Goal: Information Seeking & Learning: Learn about a topic

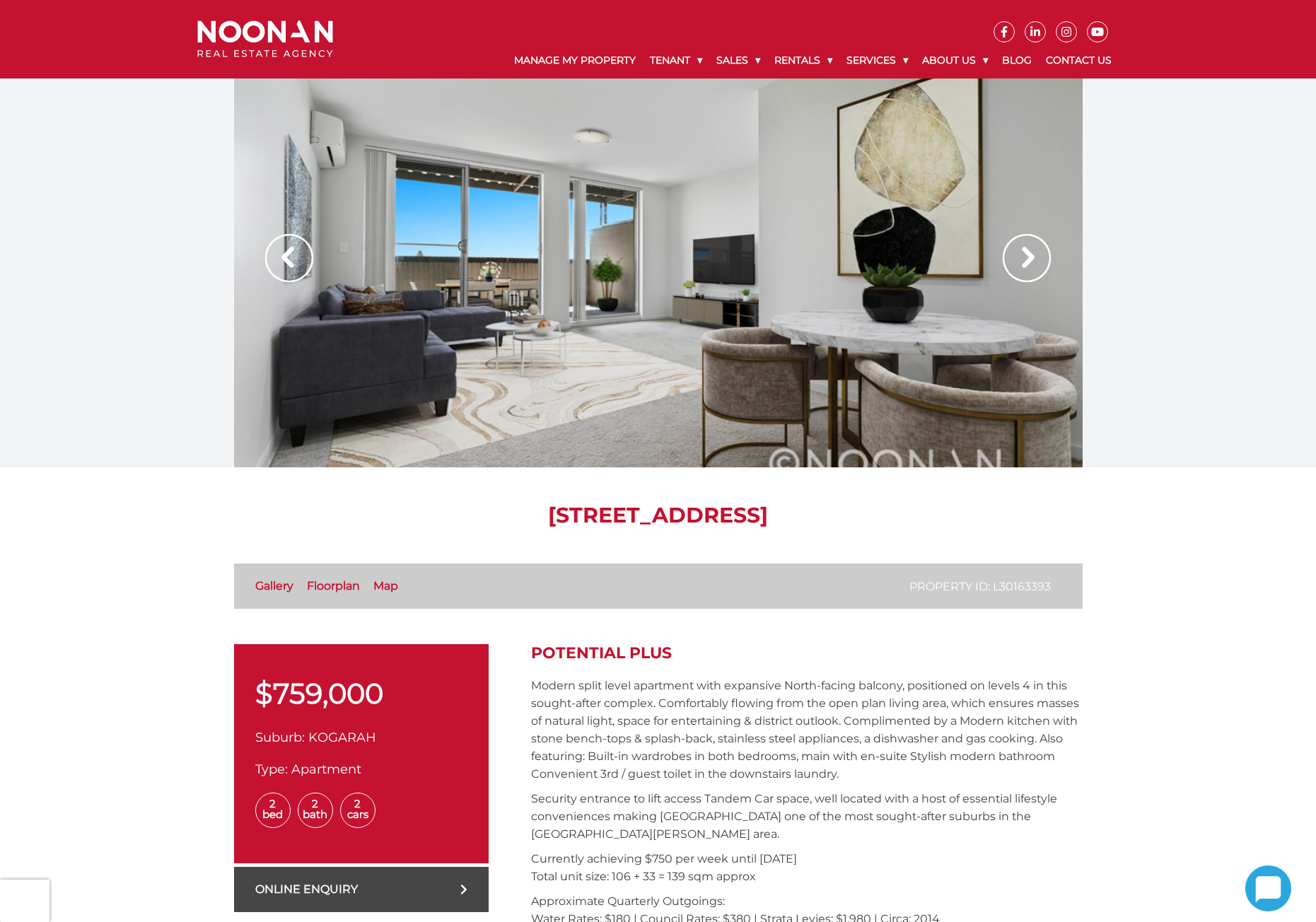
click at [1039, 253] on img at bounding box center [1027, 258] width 48 height 48
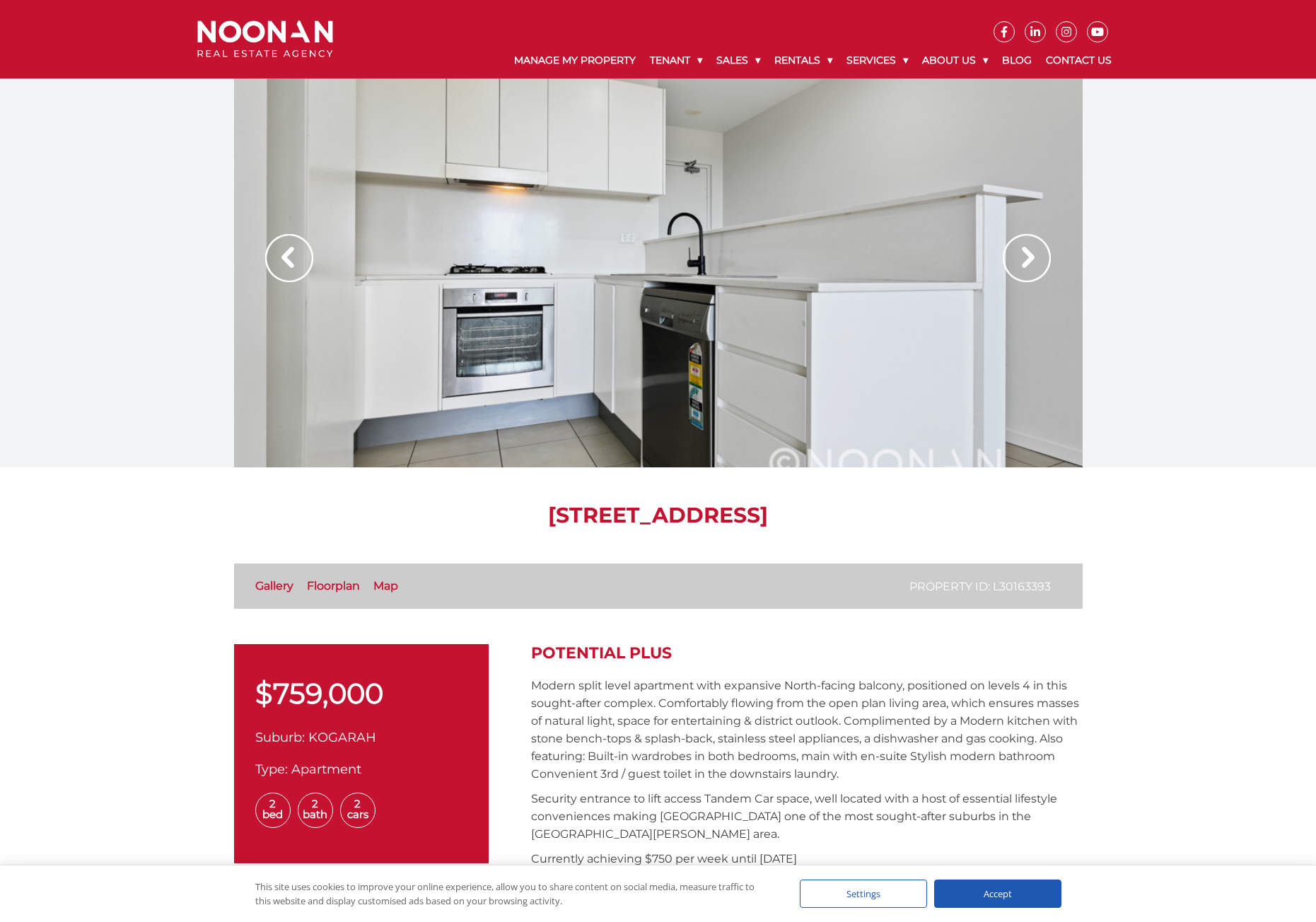
click at [1037, 254] on img at bounding box center [1027, 258] width 48 height 48
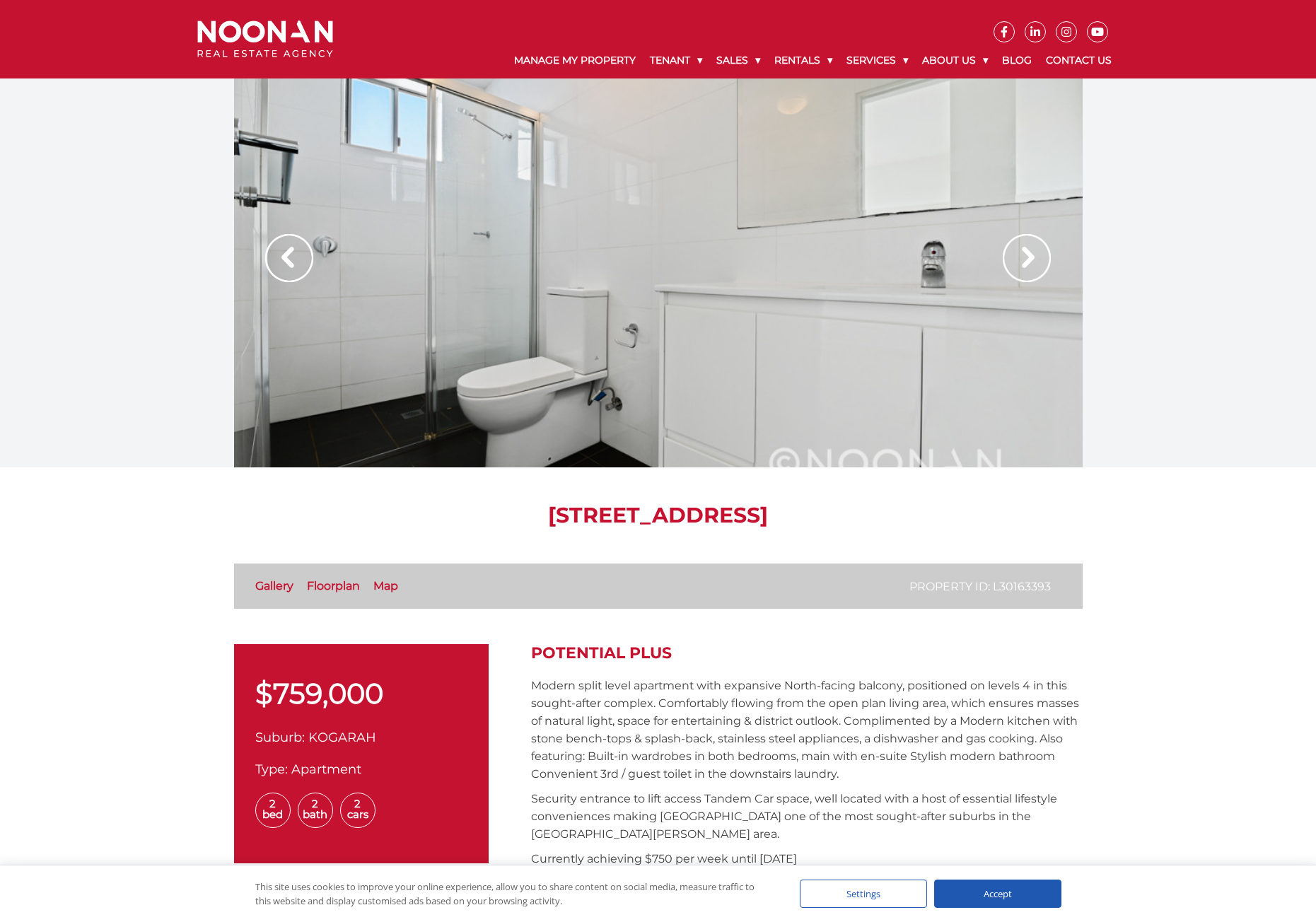
click at [1035, 260] on img at bounding box center [1027, 258] width 48 height 48
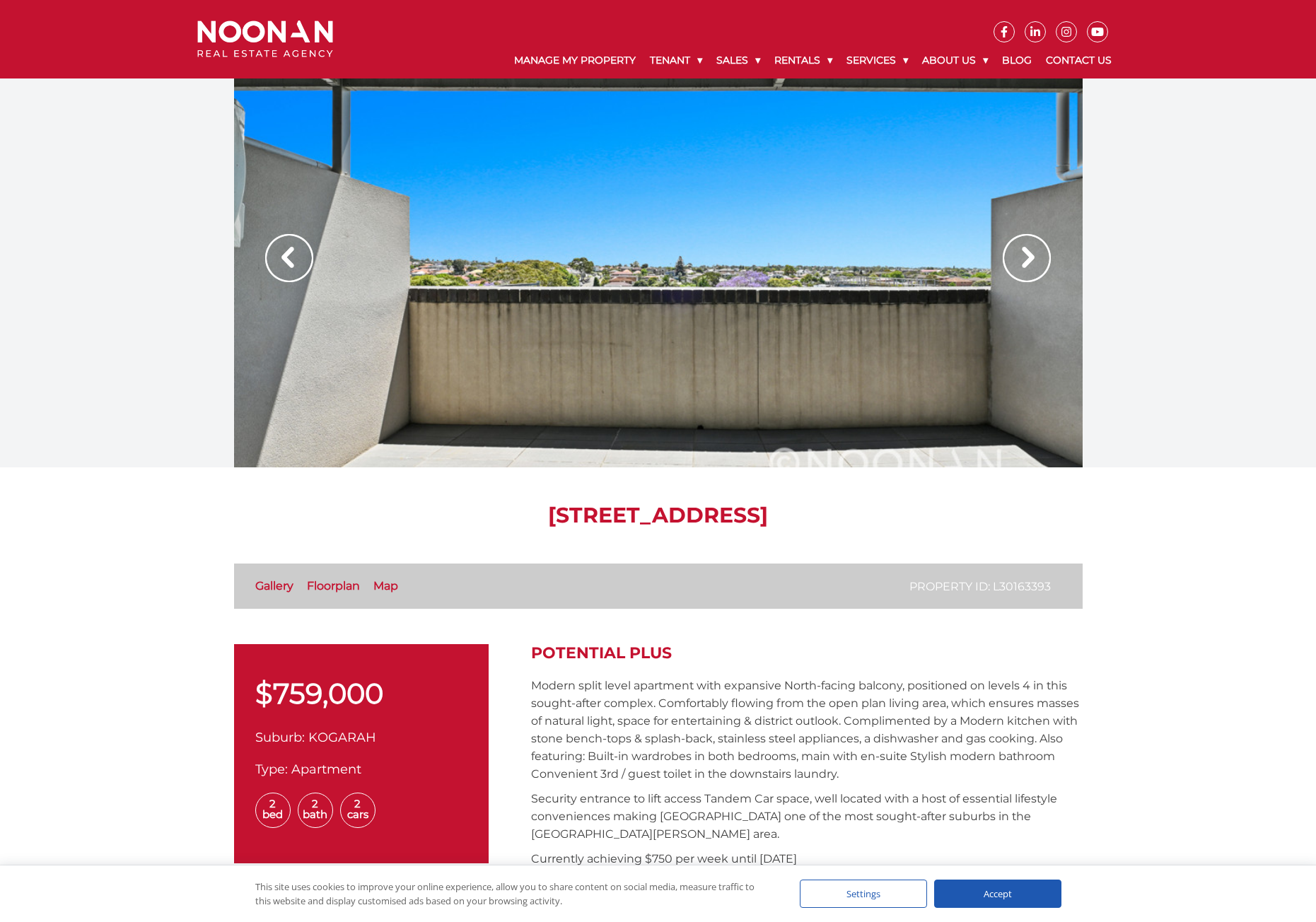
click at [1039, 249] on img at bounding box center [1027, 258] width 48 height 48
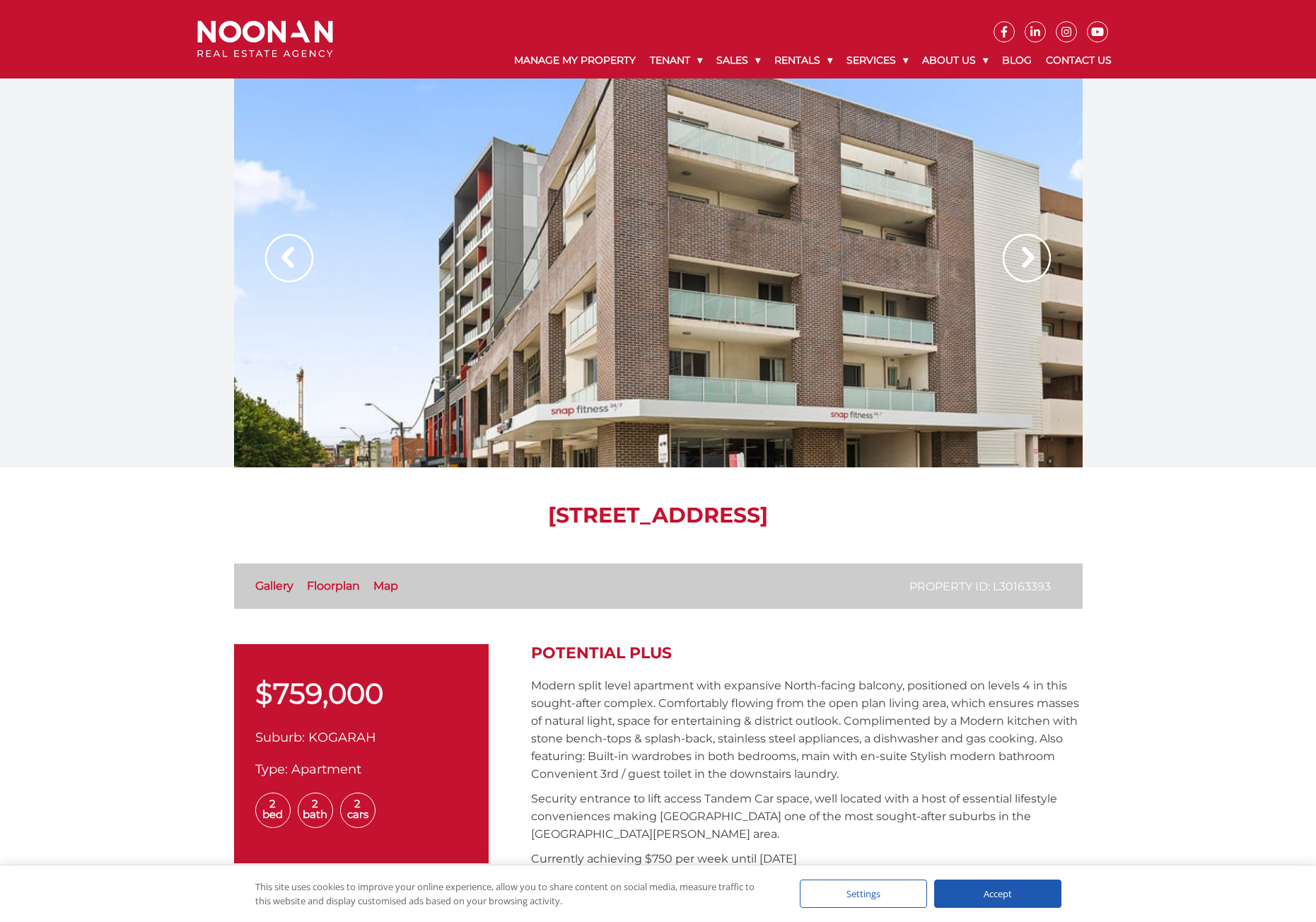
click at [1039, 249] on img at bounding box center [1027, 258] width 48 height 48
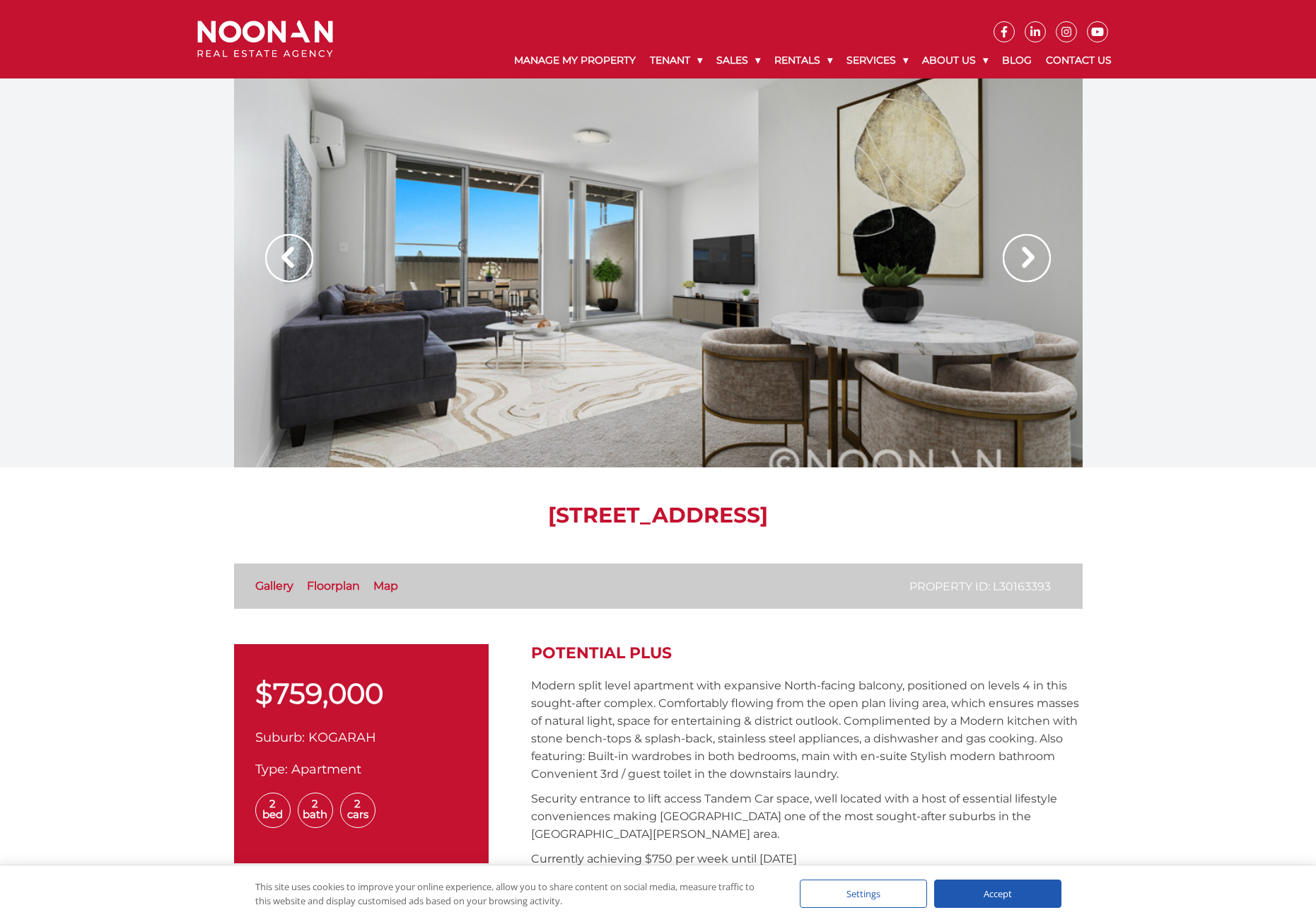
click at [1039, 249] on img at bounding box center [1027, 258] width 48 height 48
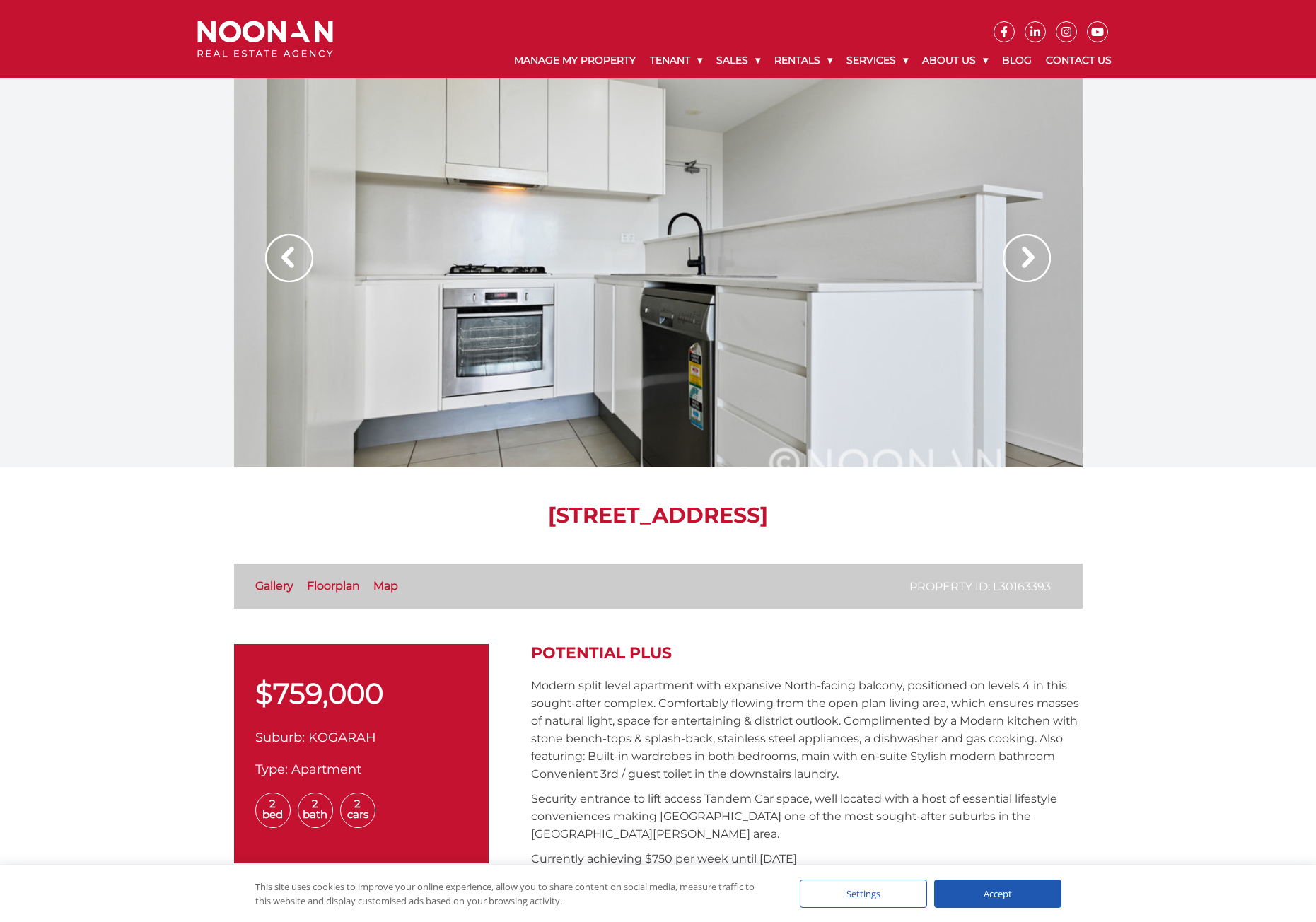
click at [1039, 249] on img at bounding box center [1027, 258] width 48 height 48
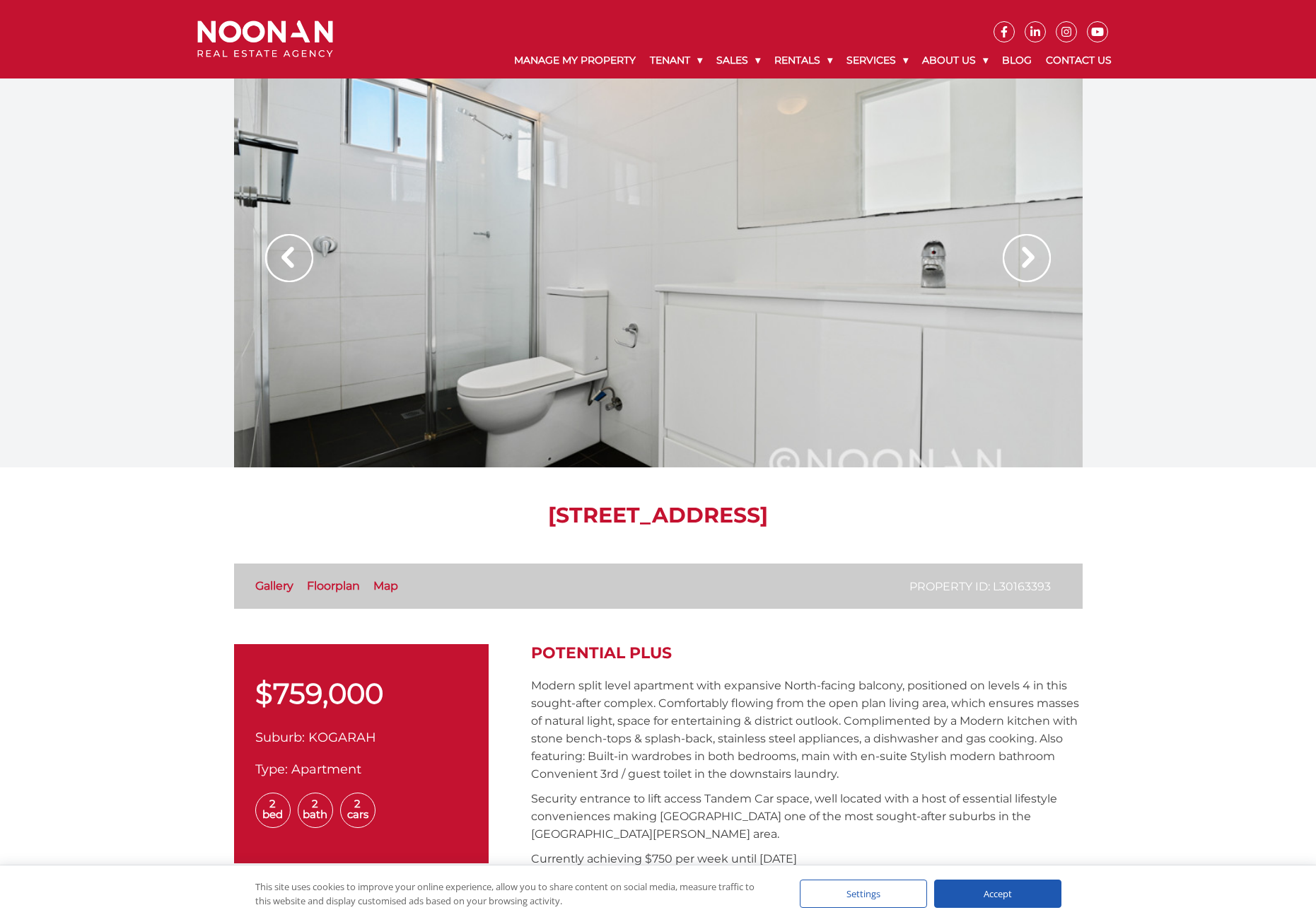
click at [1039, 249] on img at bounding box center [1027, 258] width 48 height 48
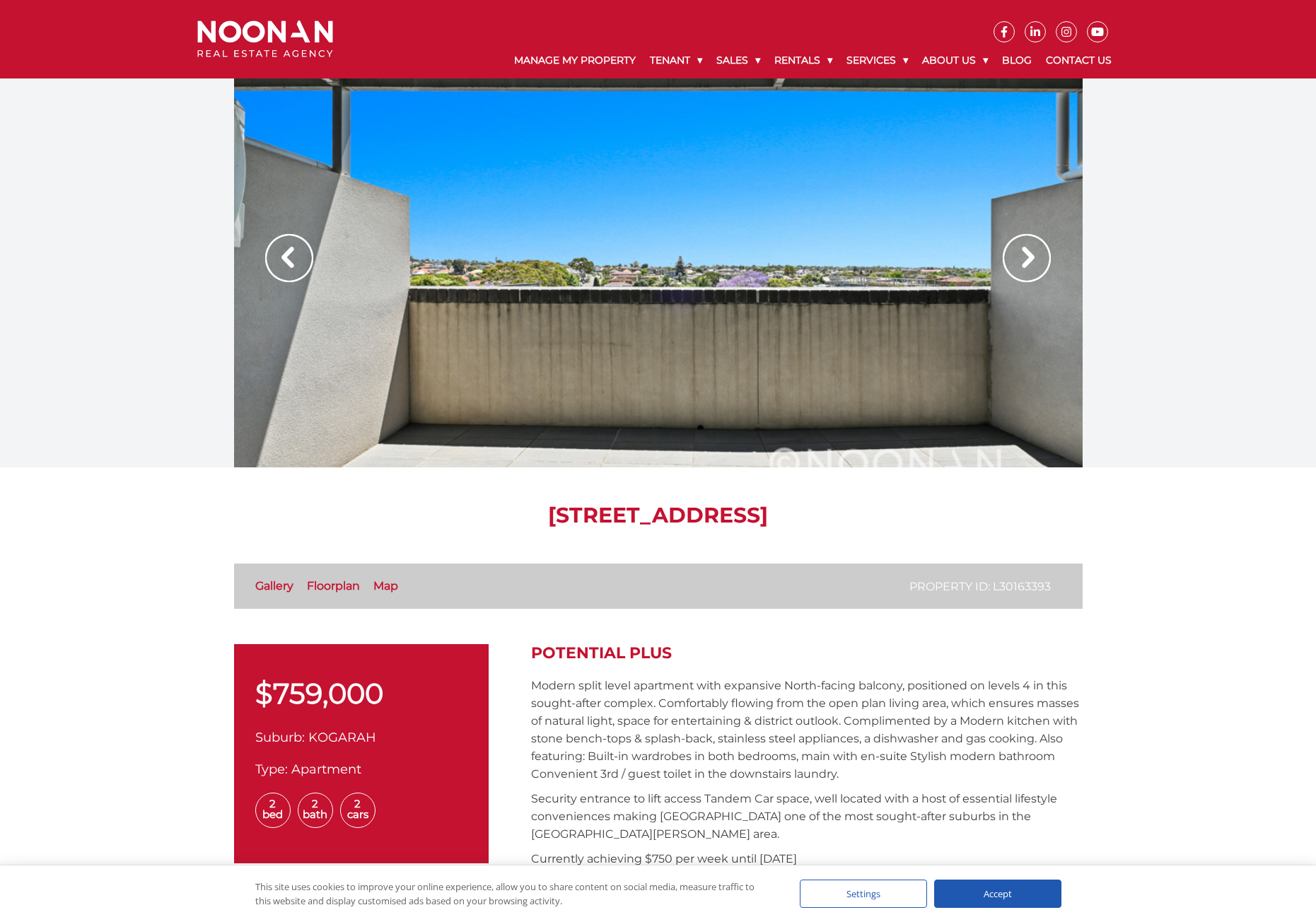
click at [1039, 250] on img at bounding box center [1027, 258] width 48 height 48
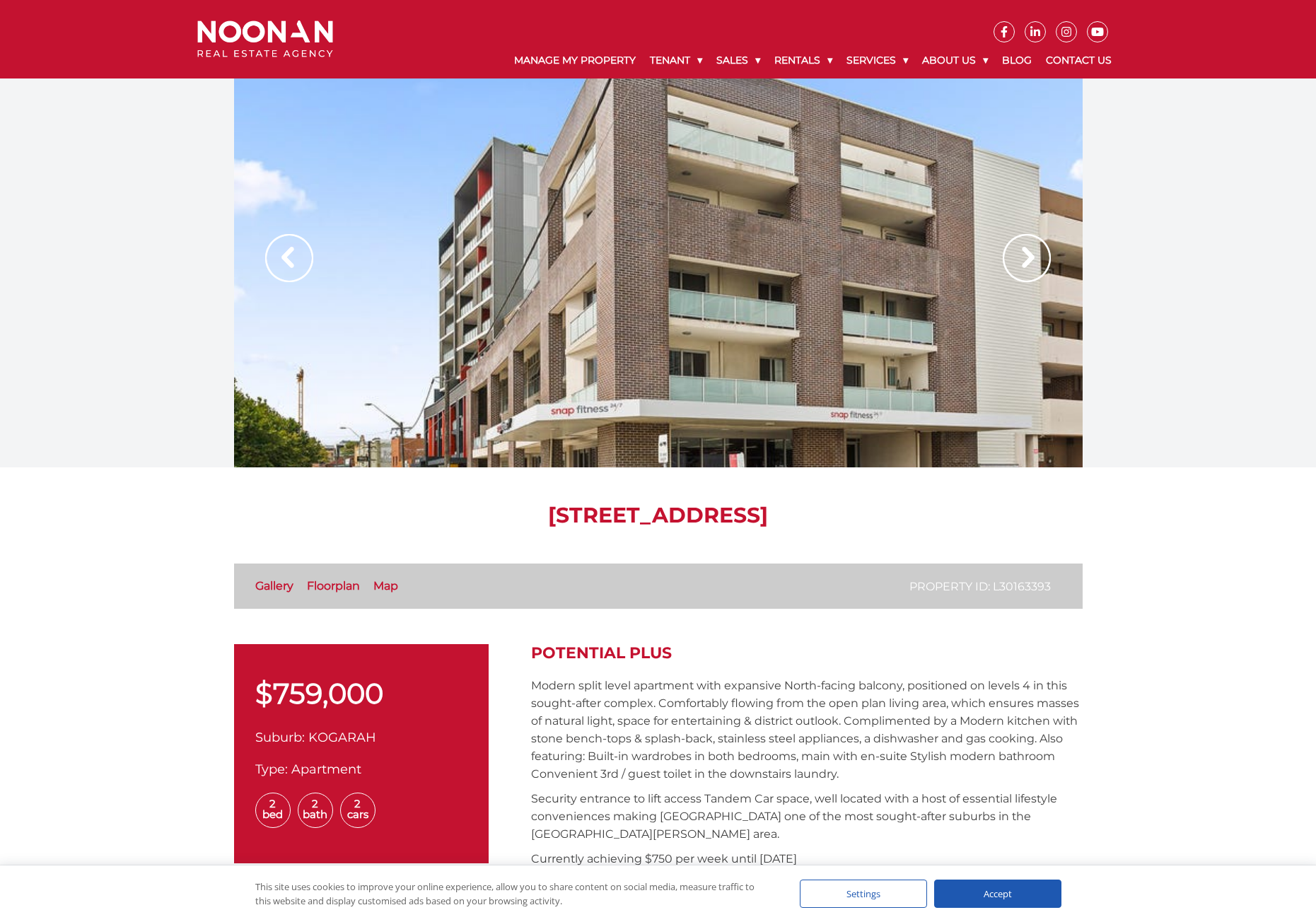
click at [1039, 250] on img at bounding box center [1027, 258] width 48 height 48
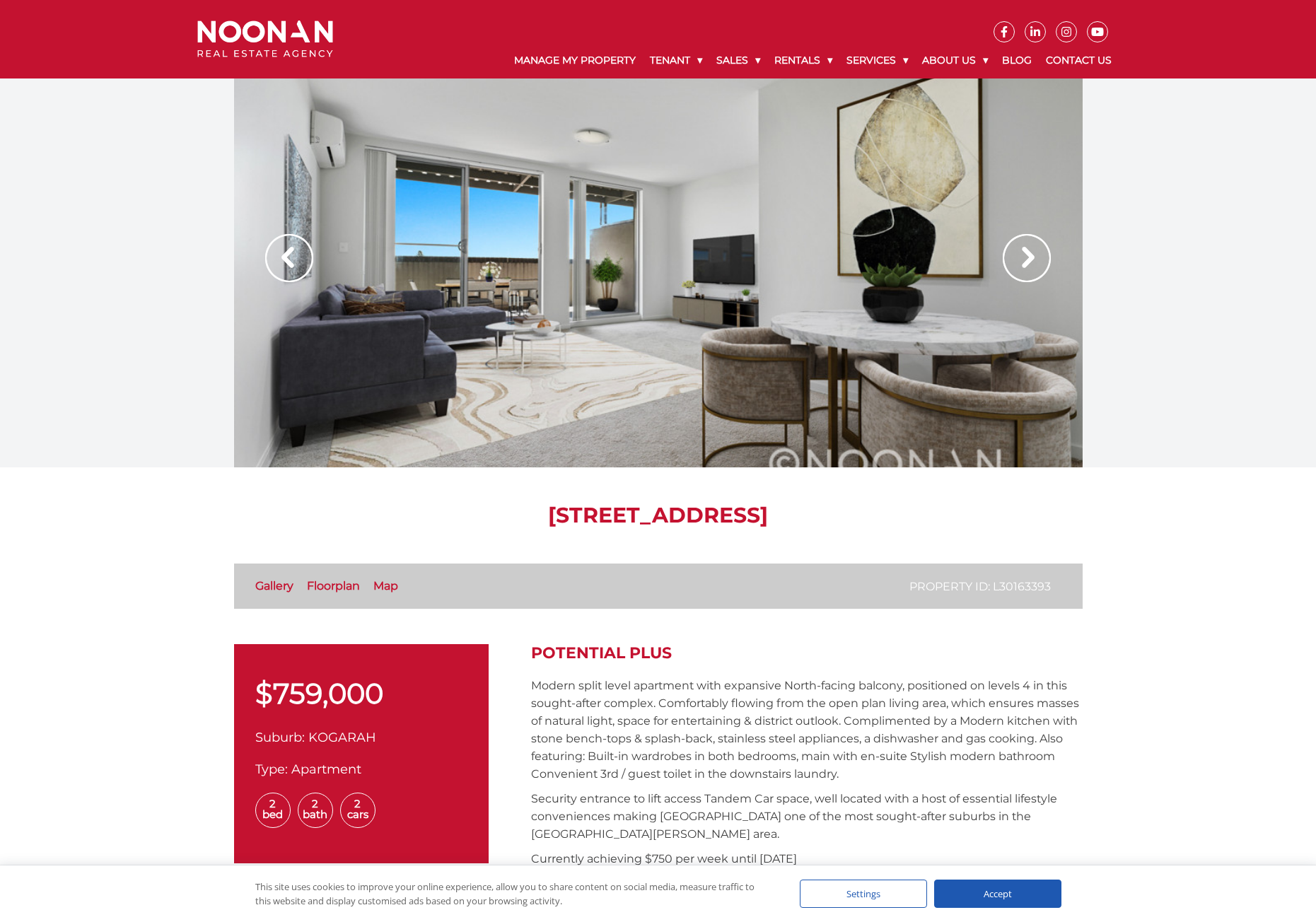
click at [1020, 248] on img at bounding box center [1027, 258] width 48 height 48
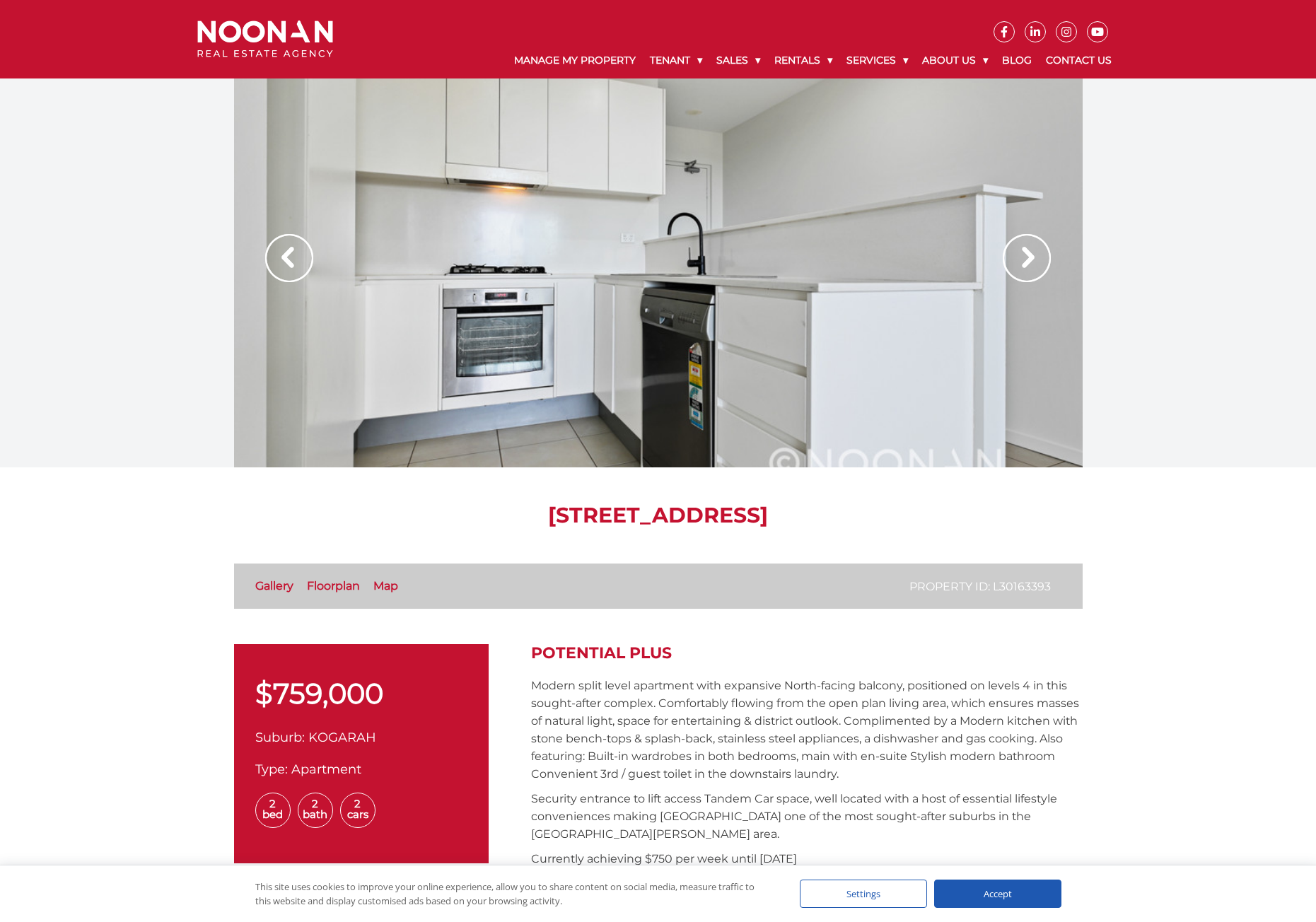
click at [1024, 263] on img at bounding box center [1027, 258] width 48 height 48
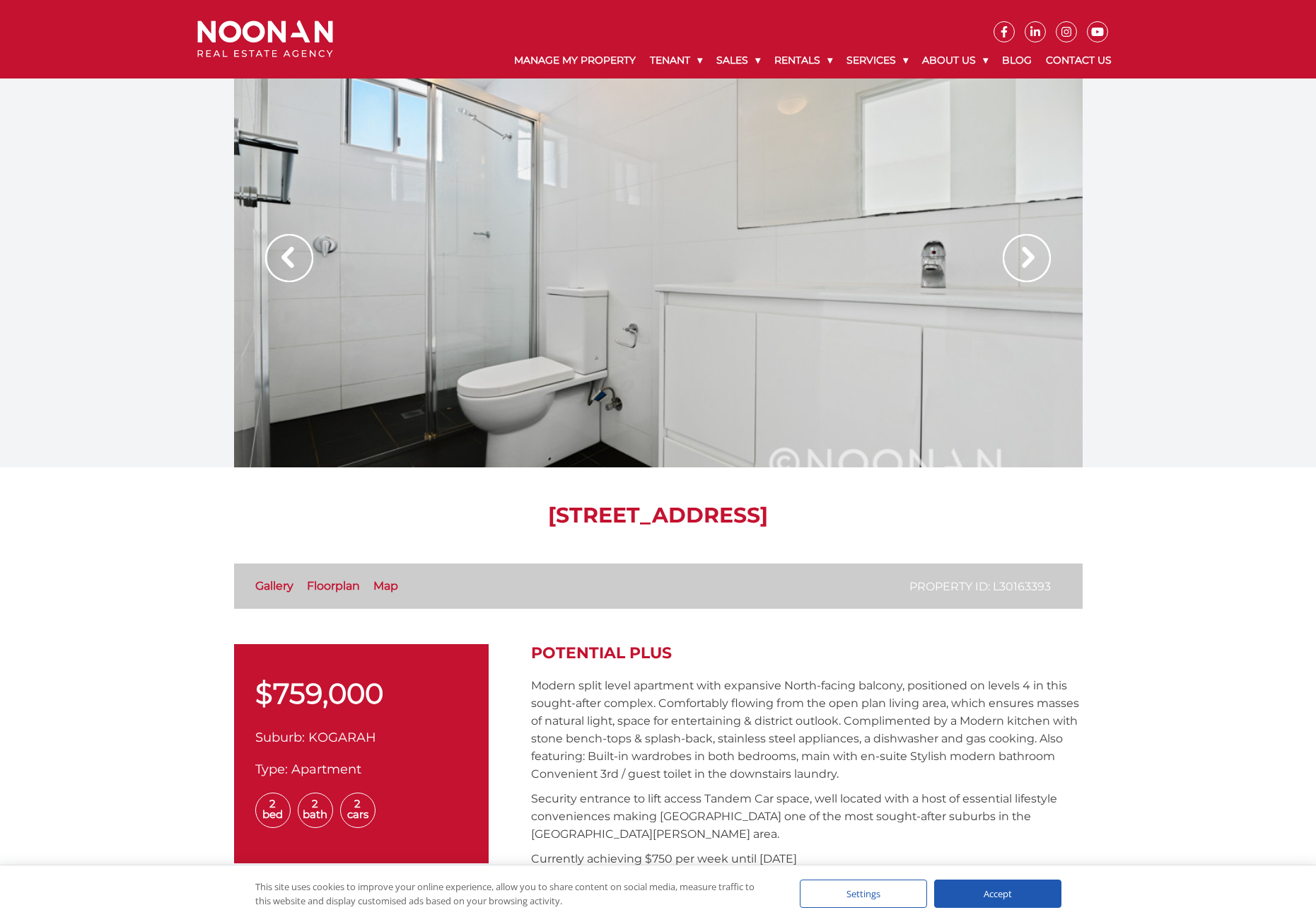
click at [1028, 256] on img at bounding box center [1027, 258] width 48 height 48
click at [586, 419] on div at bounding box center [659, 273] width 849 height 389
click at [549, 361] on div at bounding box center [659, 273] width 849 height 389
click at [1025, 258] on img at bounding box center [1027, 258] width 48 height 48
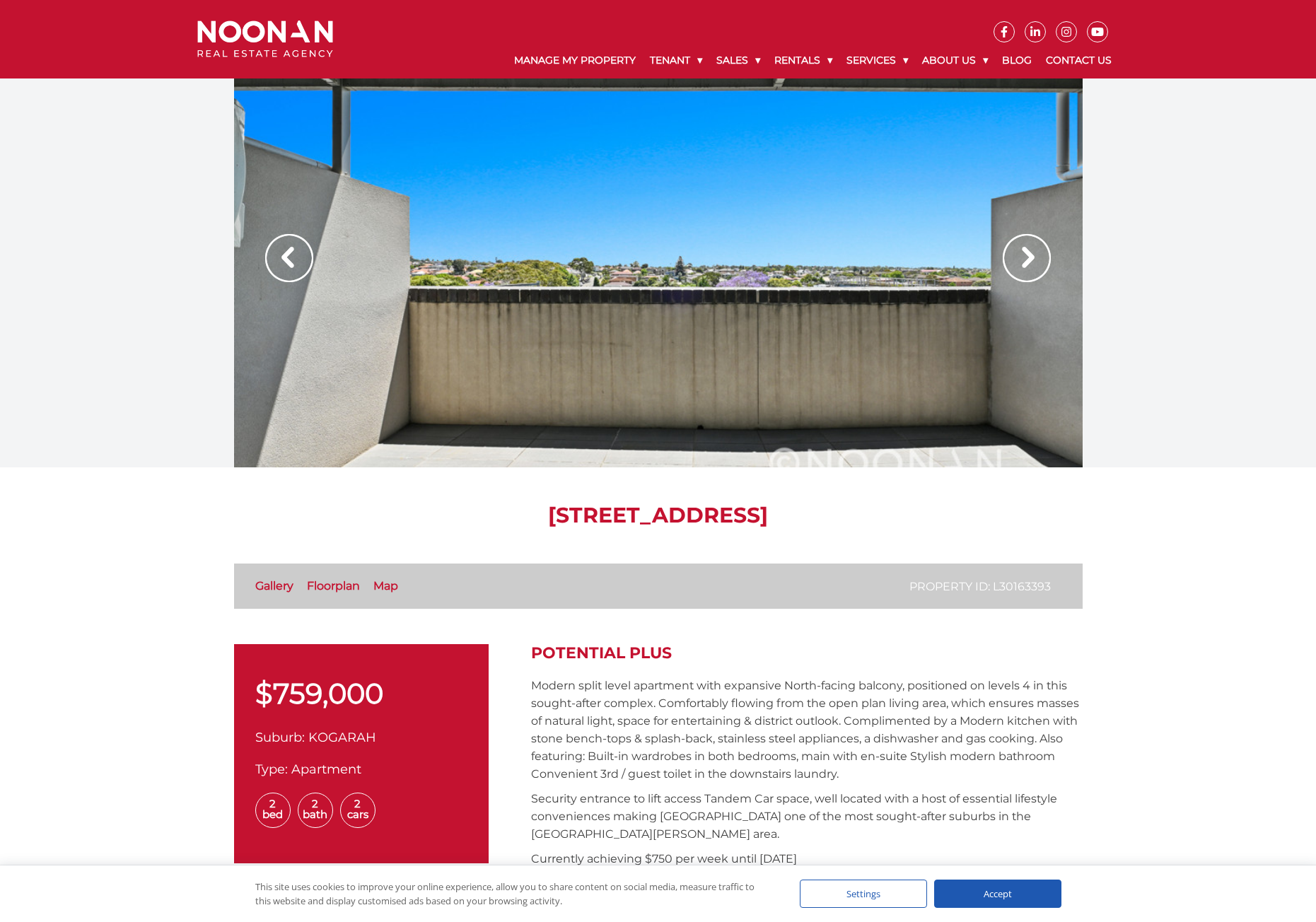
click at [327, 580] on link "Floorplan" at bounding box center [334, 586] width 53 height 14
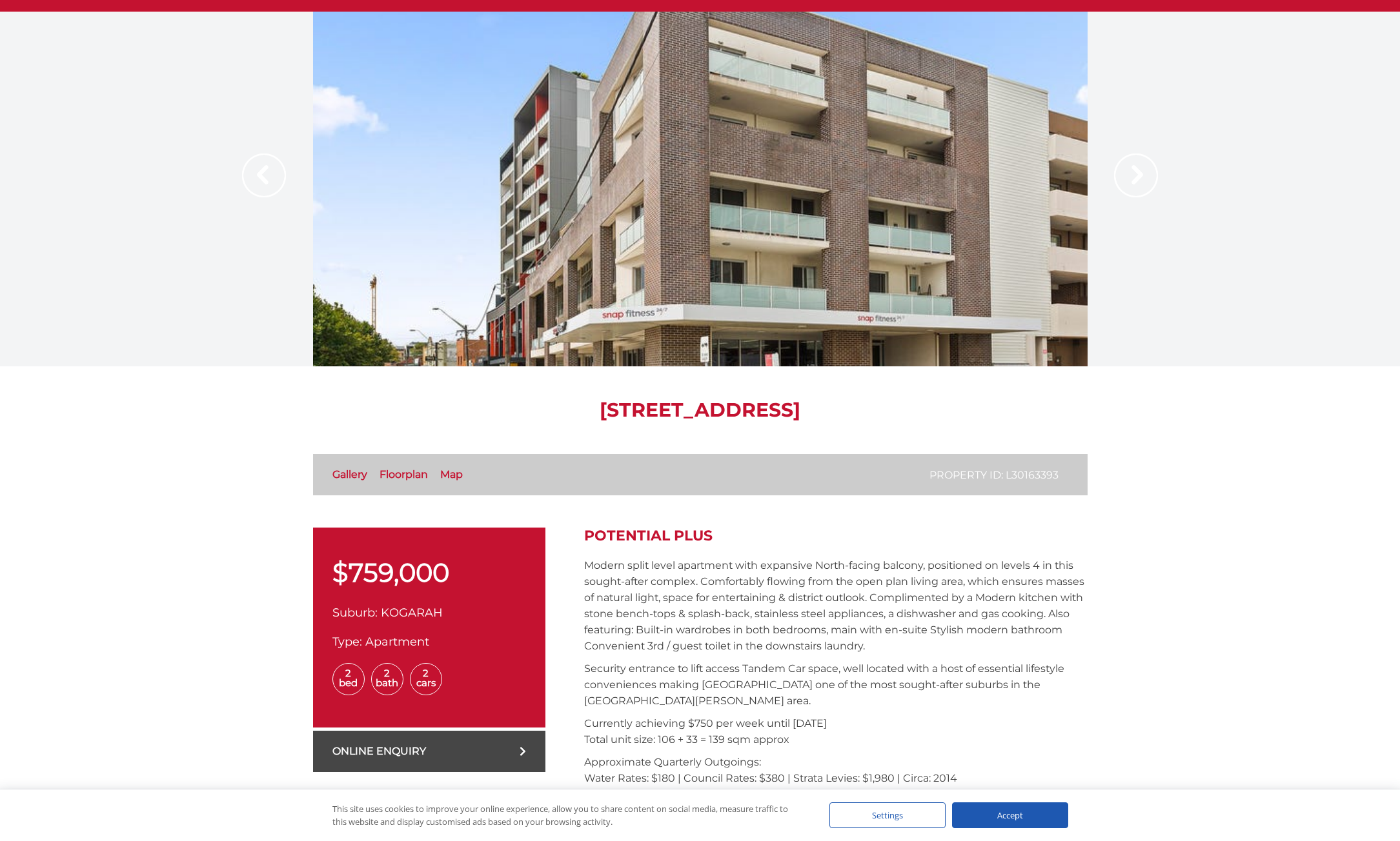
scroll to position [322, 0]
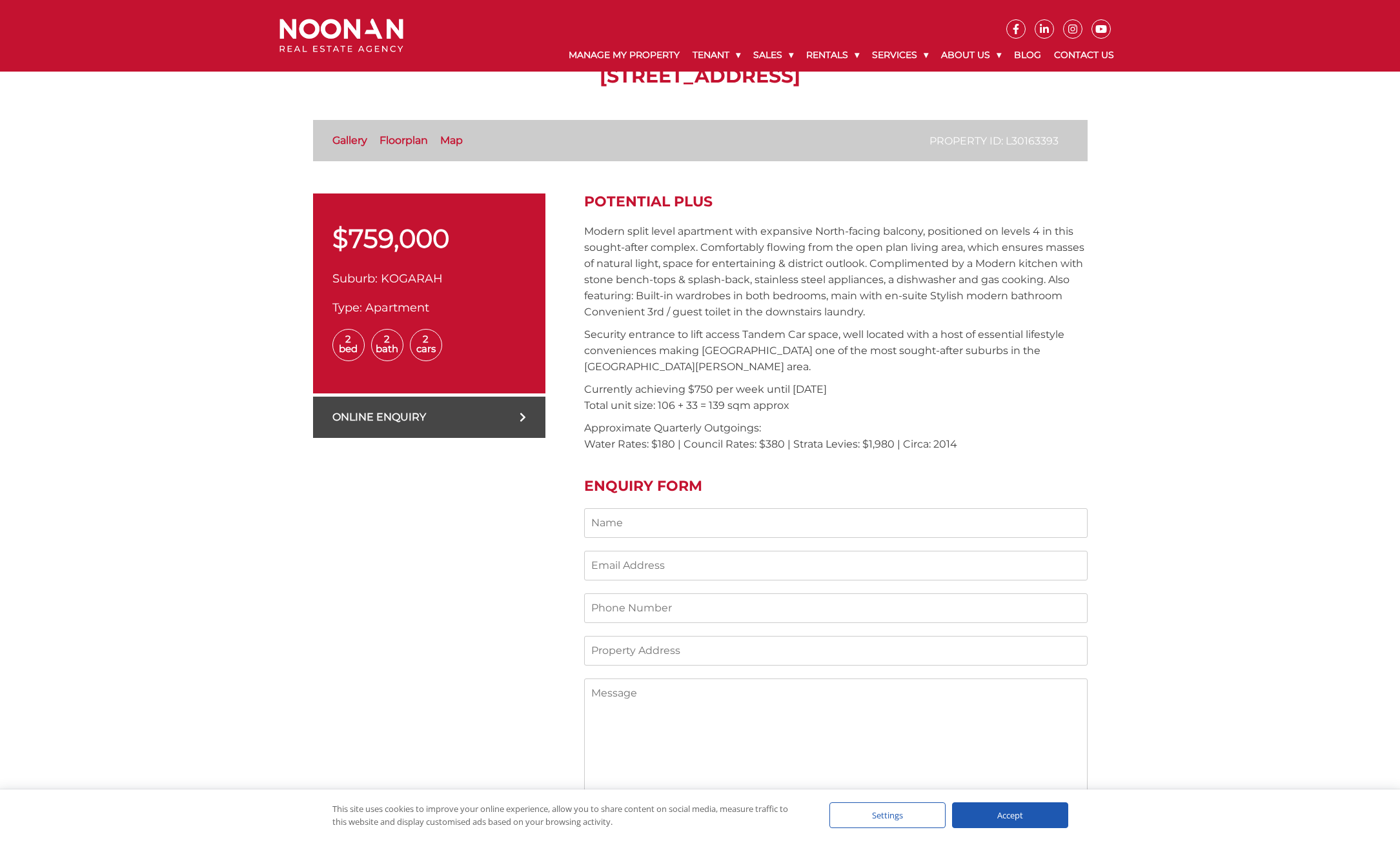
click at [860, 336] on p "Security entrance to lift access Tandem Car space, well located with a host of …" at bounding box center [836, 350] width 503 height 49
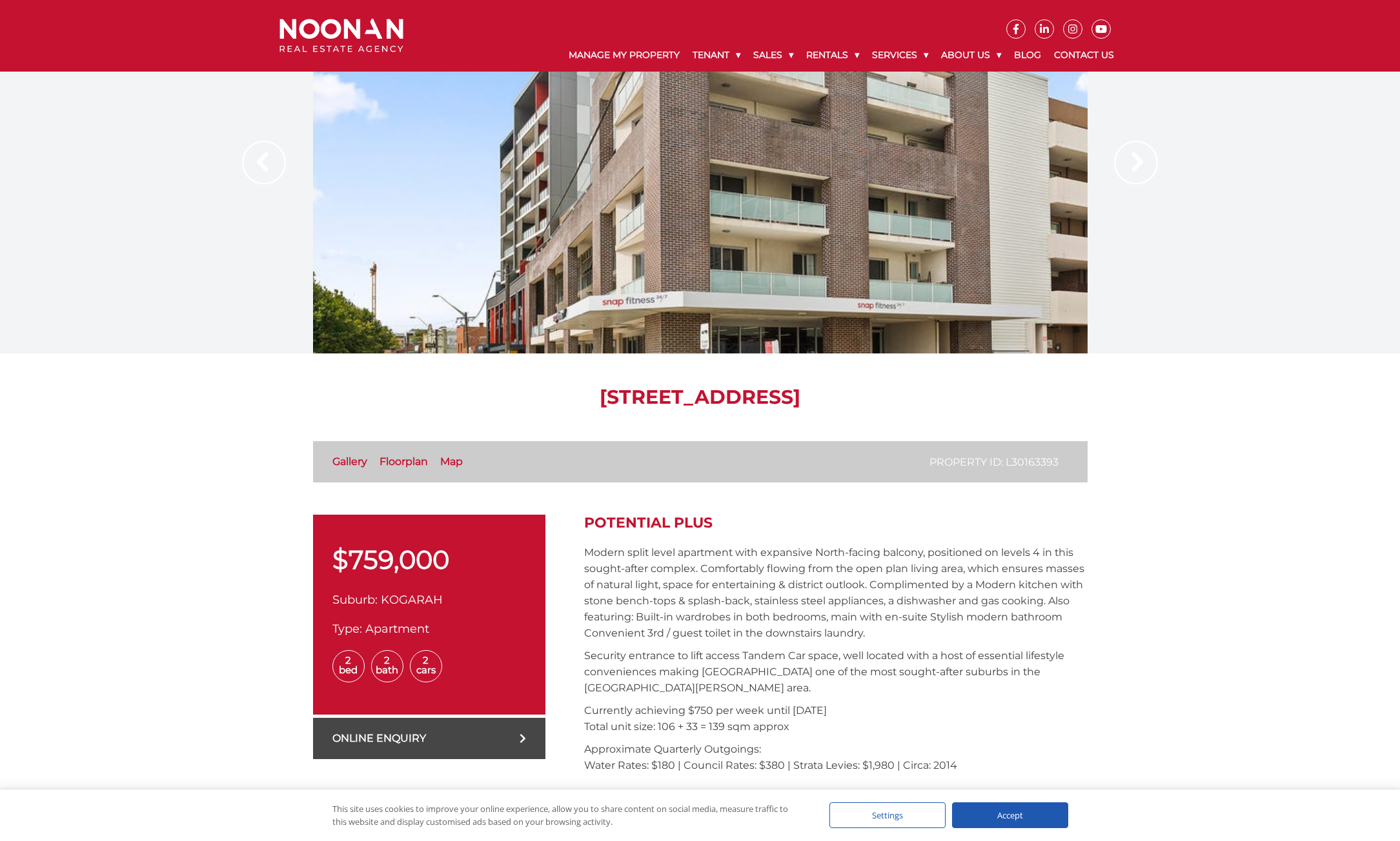
scroll to position [0, 0]
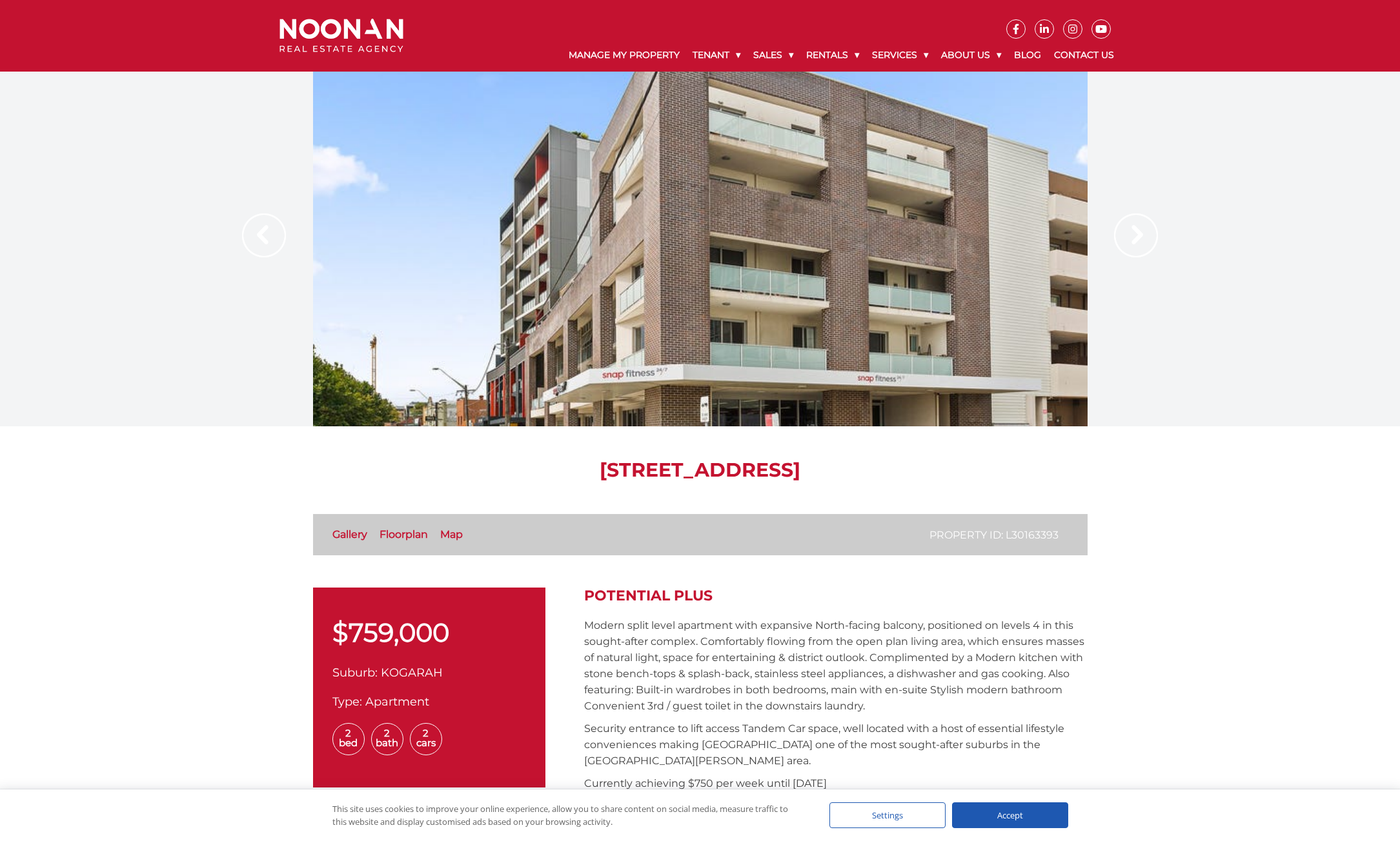
click at [1140, 233] on img at bounding box center [1135, 235] width 44 height 44
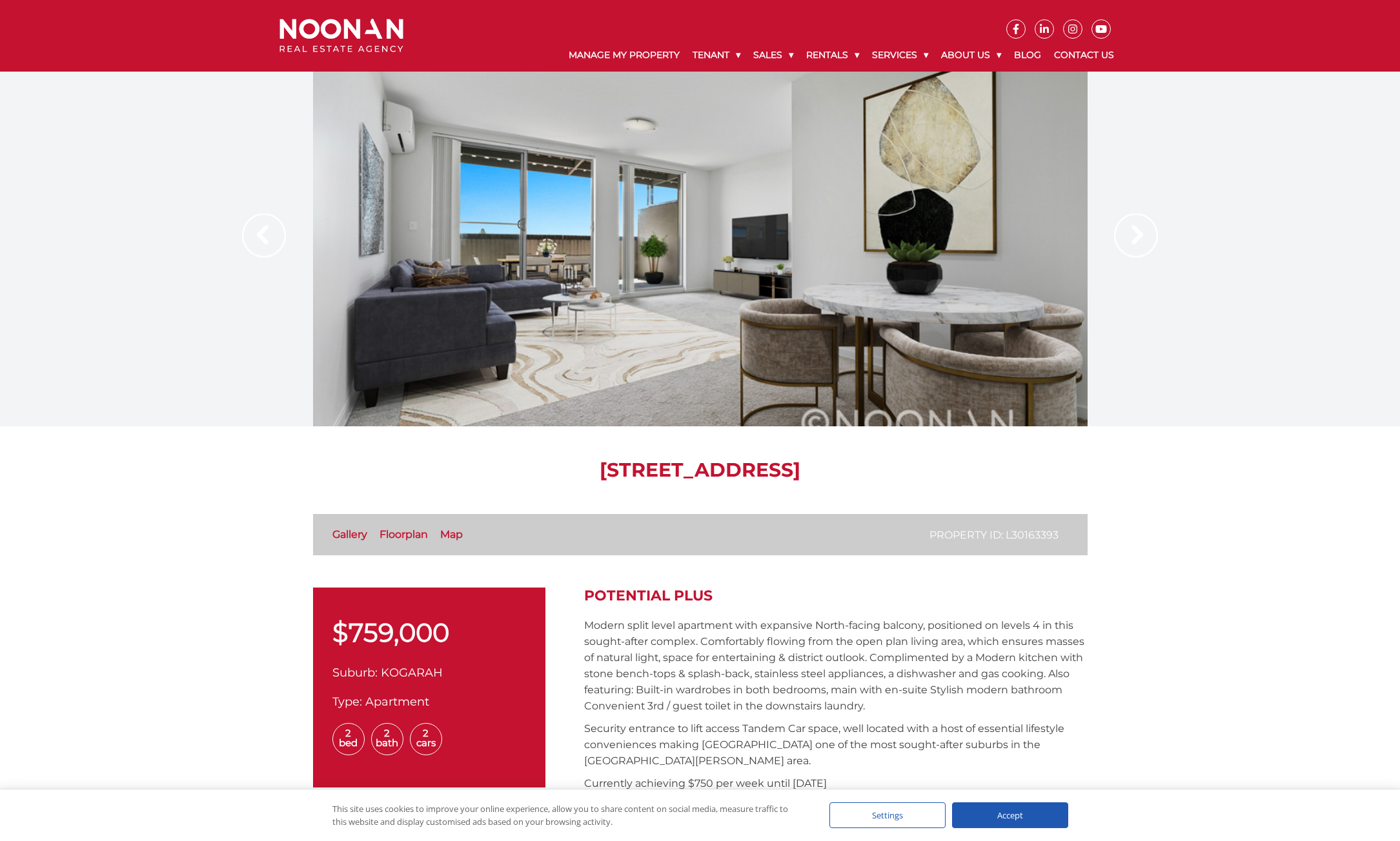
click at [1140, 233] on img at bounding box center [1135, 235] width 44 height 44
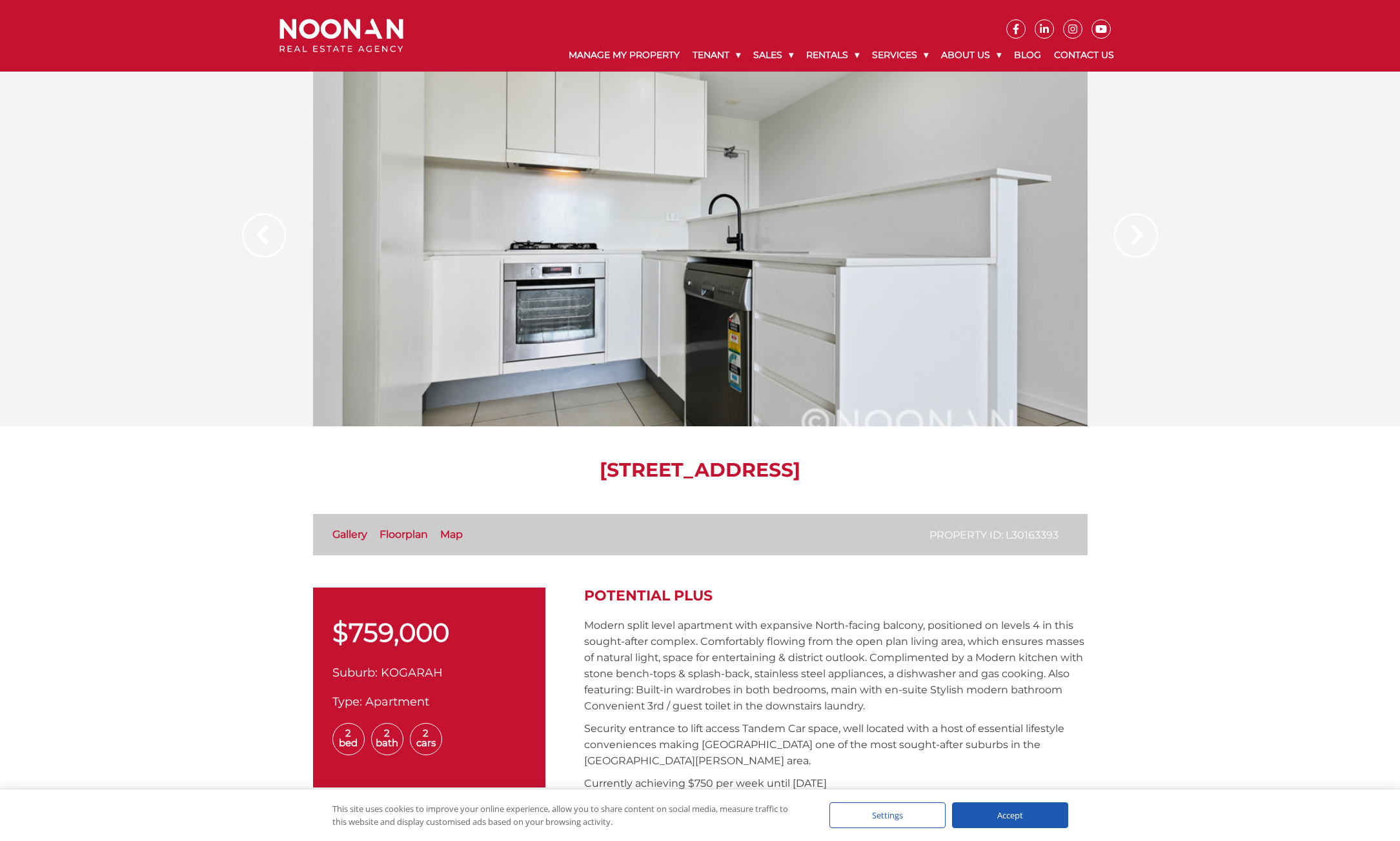
click at [1140, 233] on img at bounding box center [1135, 235] width 44 height 44
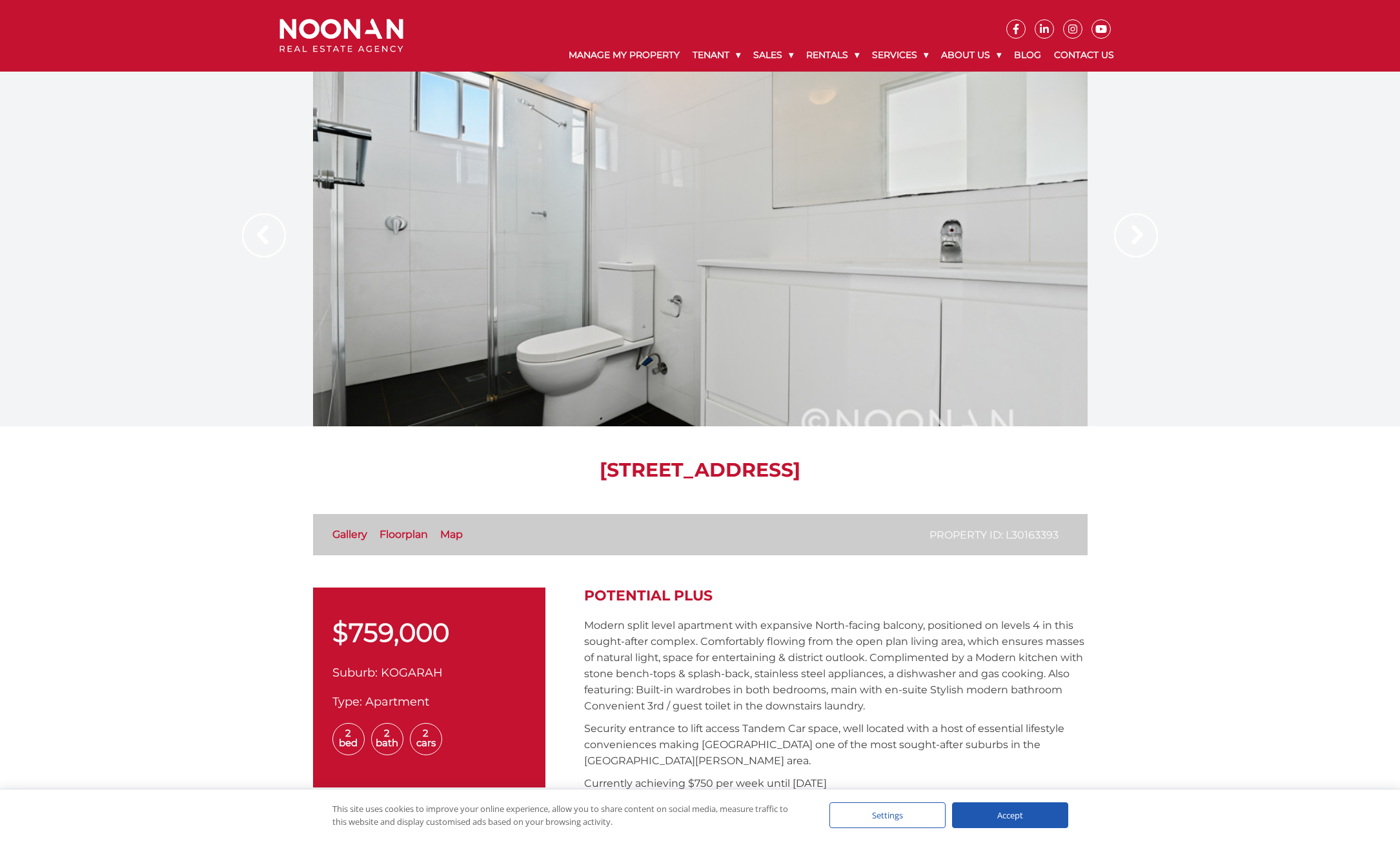
click at [1140, 233] on img at bounding box center [1135, 235] width 44 height 44
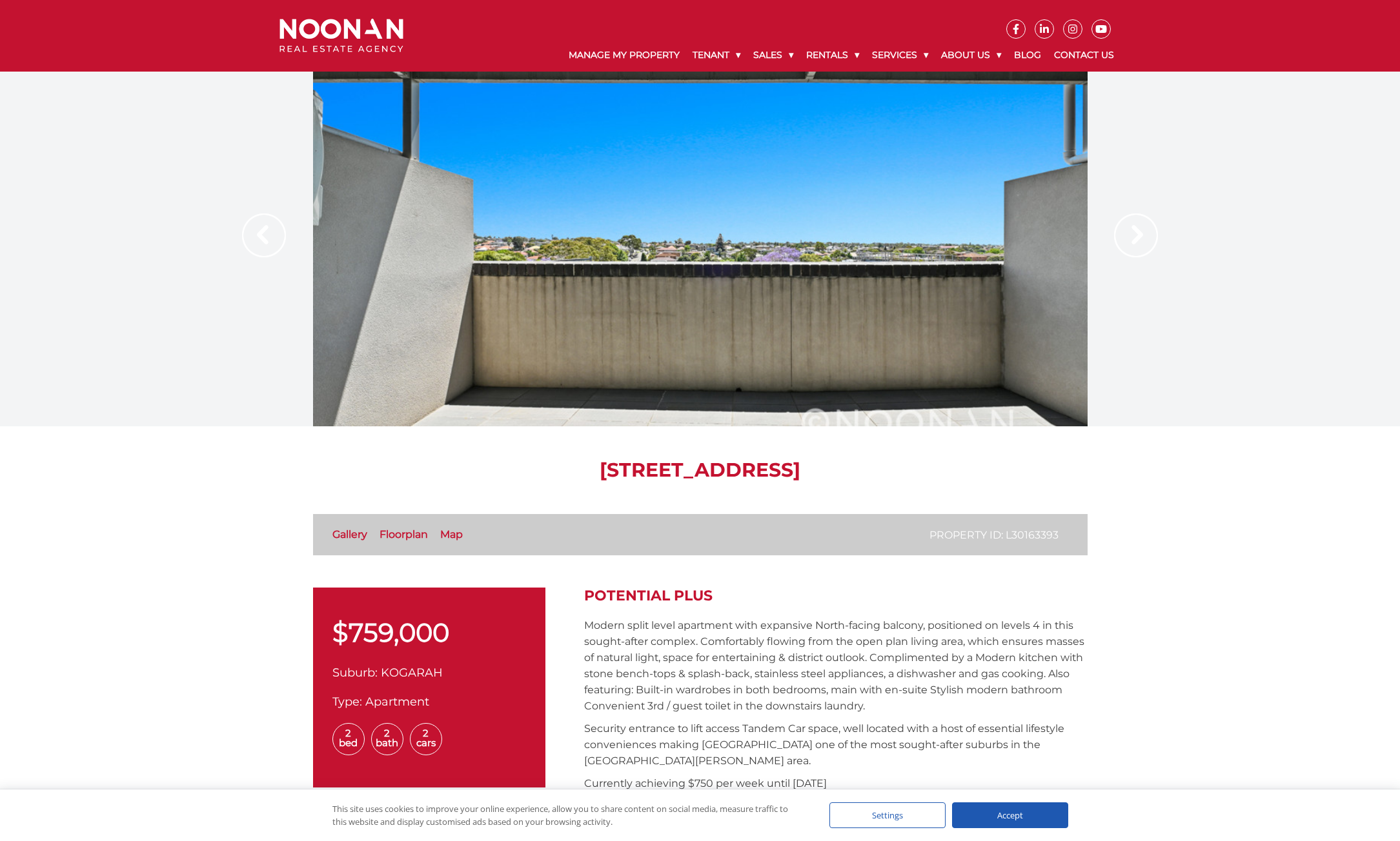
click at [1140, 233] on img at bounding box center [1135, 235] width 44 height 44
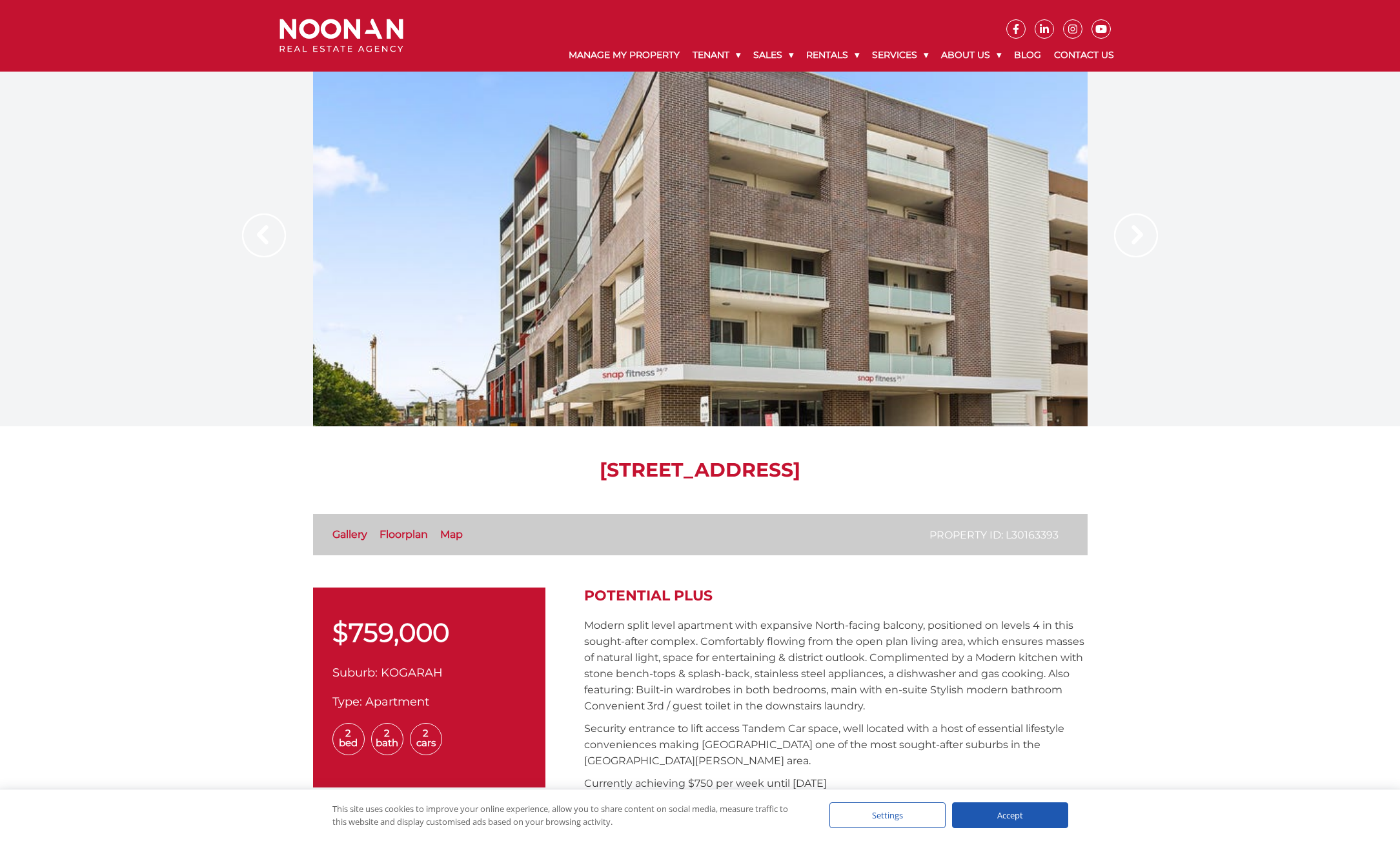
click at [1123, 247] on img at bounding box center [1135, 235] width 44 height 44
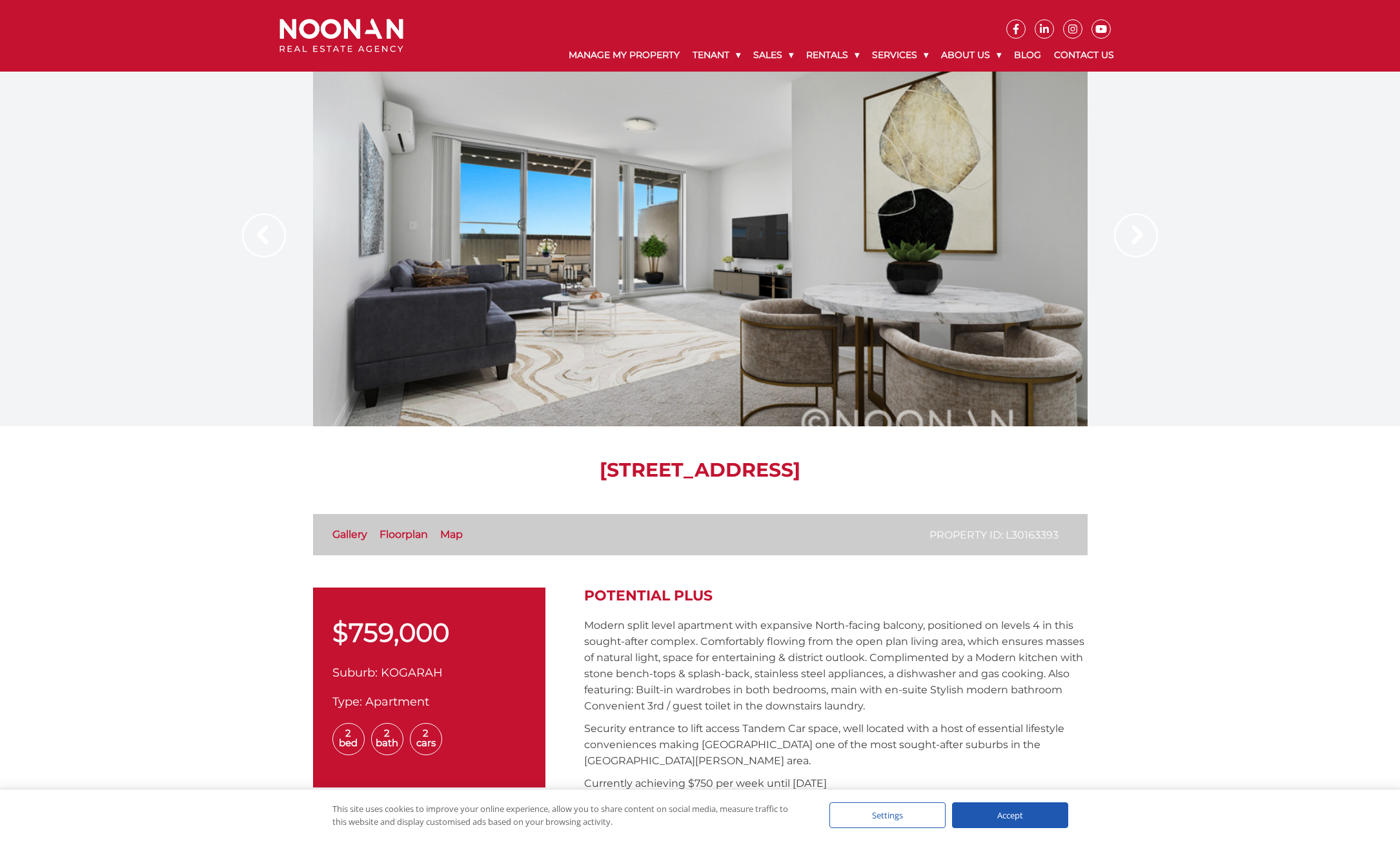
click at [1123, 247] on img at bounding box center [1135, 235] width 44 height 44
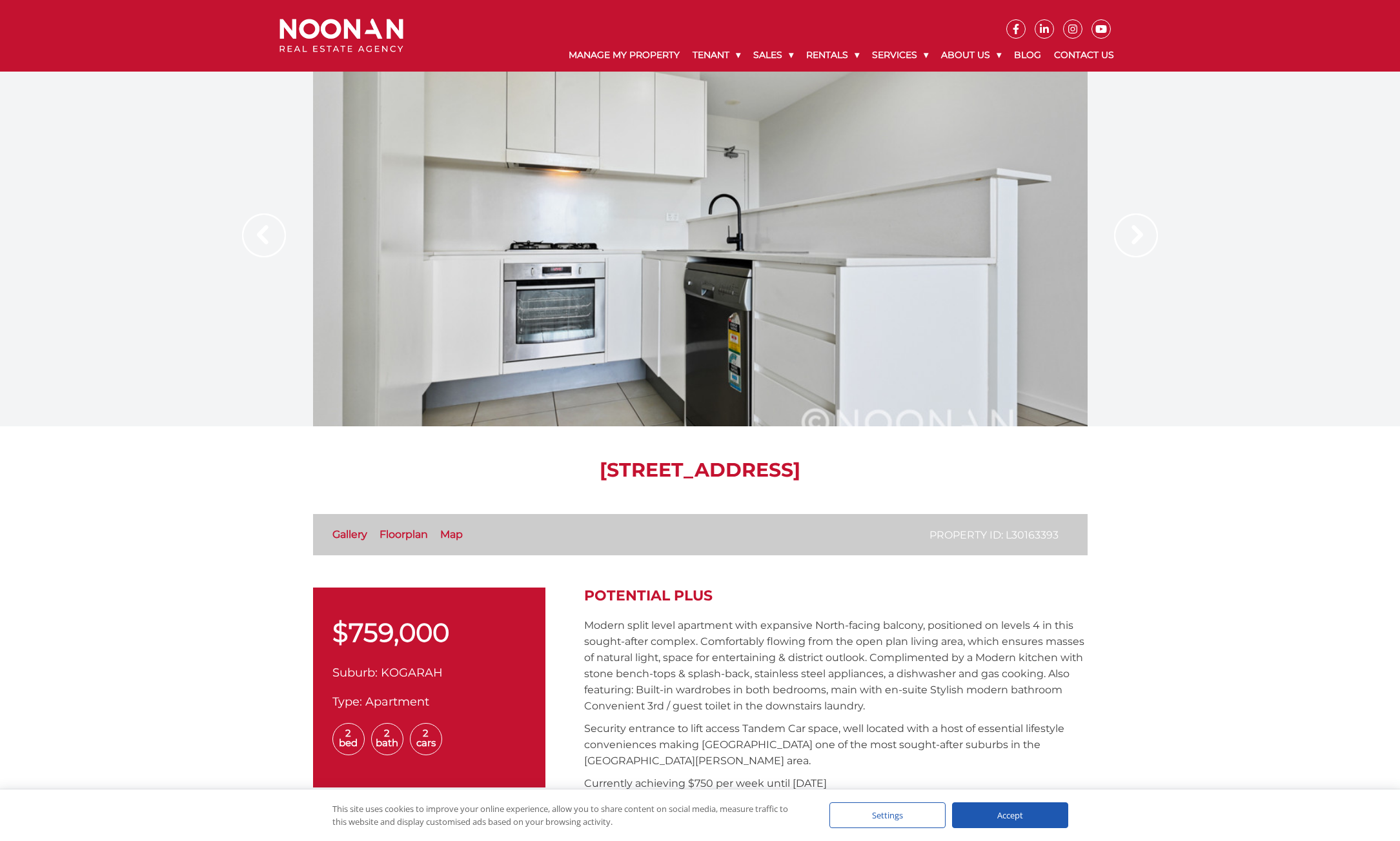
click at [1123, 247] on img at bounding box center [1135, 235] width 44 height 44
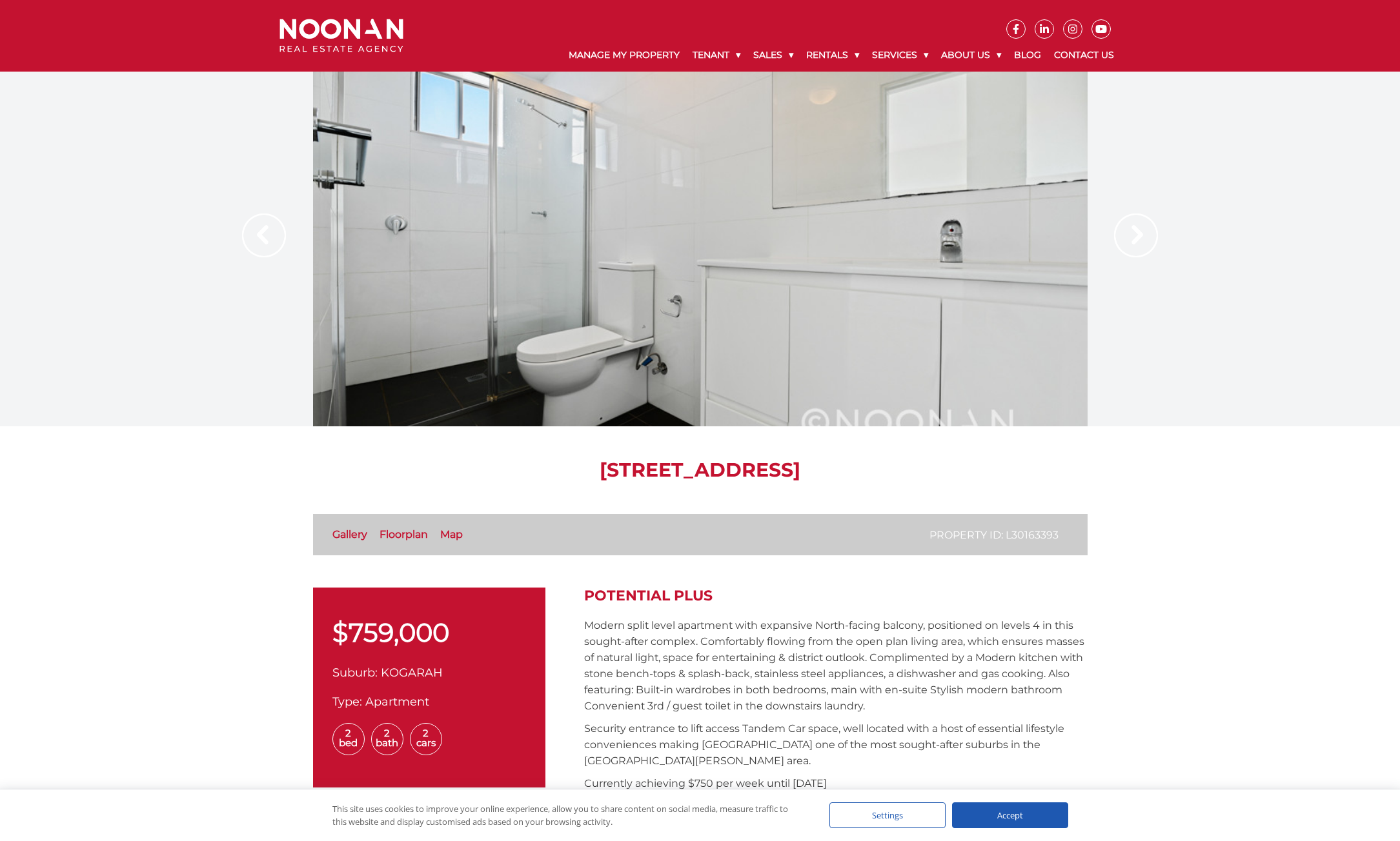
click at [1123, 247] on img at bounding box center [1135, 235] width 44 height 44
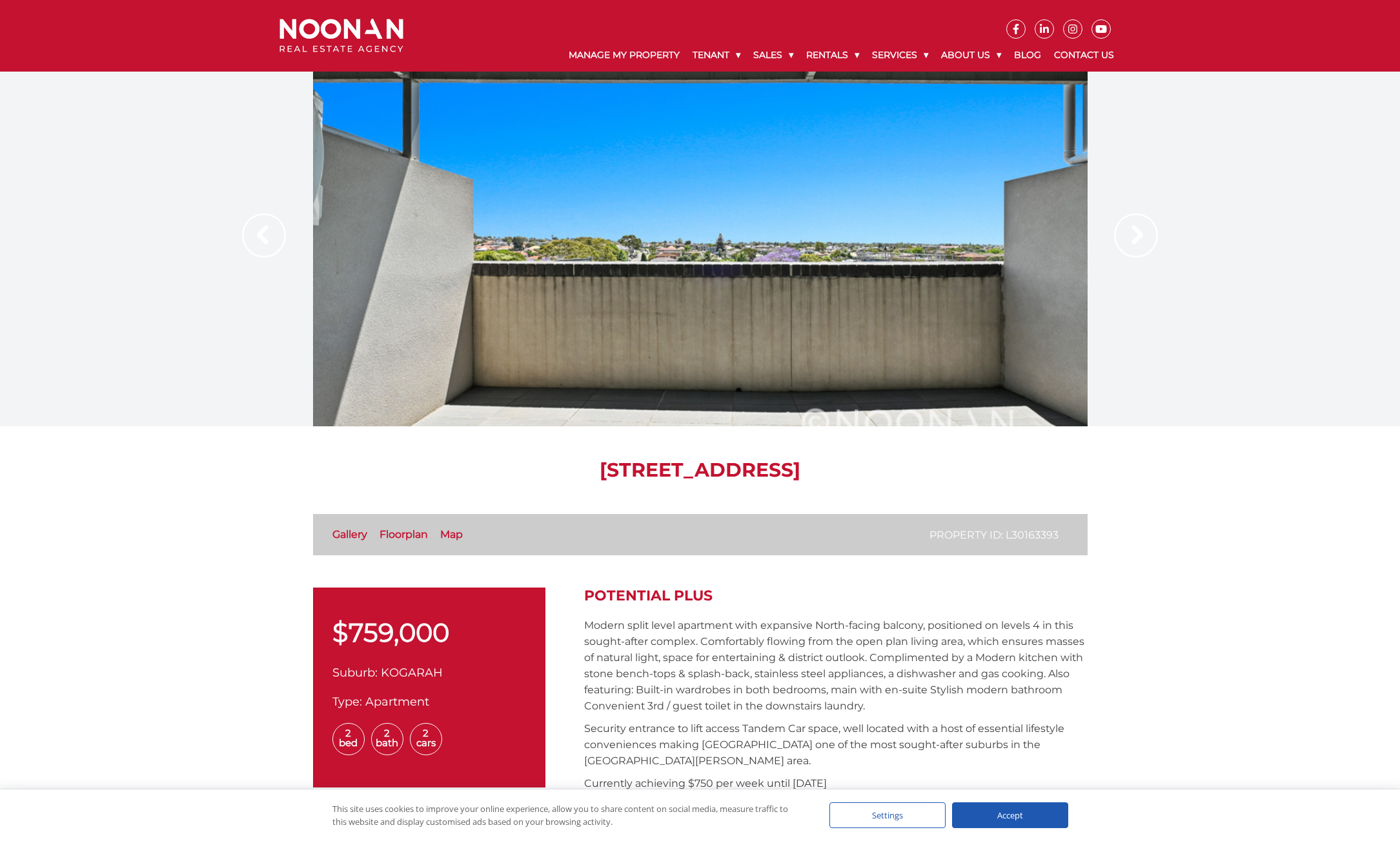
click at [1128, 244] on img at bounding box center [1135, 235] width 44 height 44
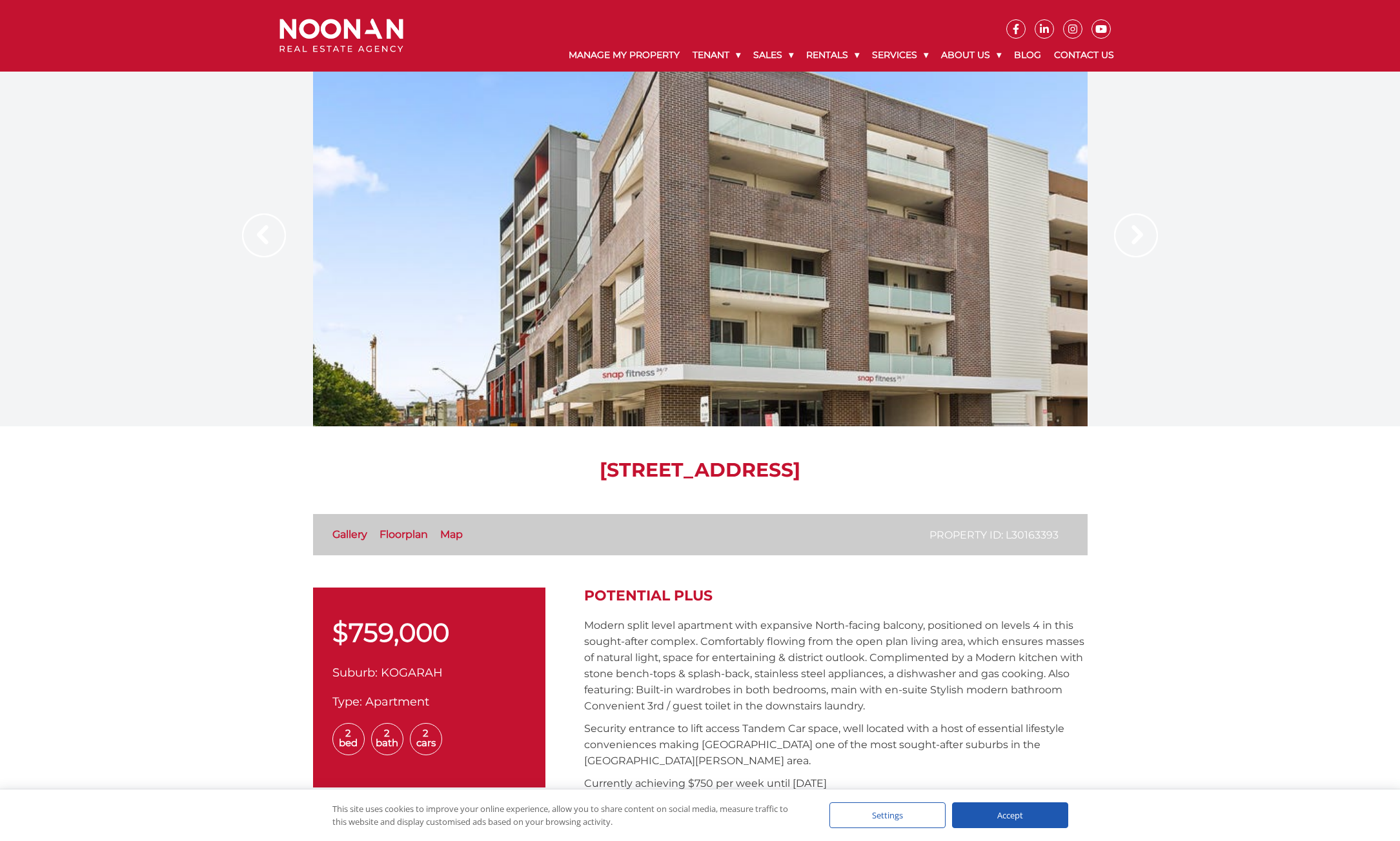
click at [1131, 238] on img at bounding box center [1135, 235] width 44 height 44
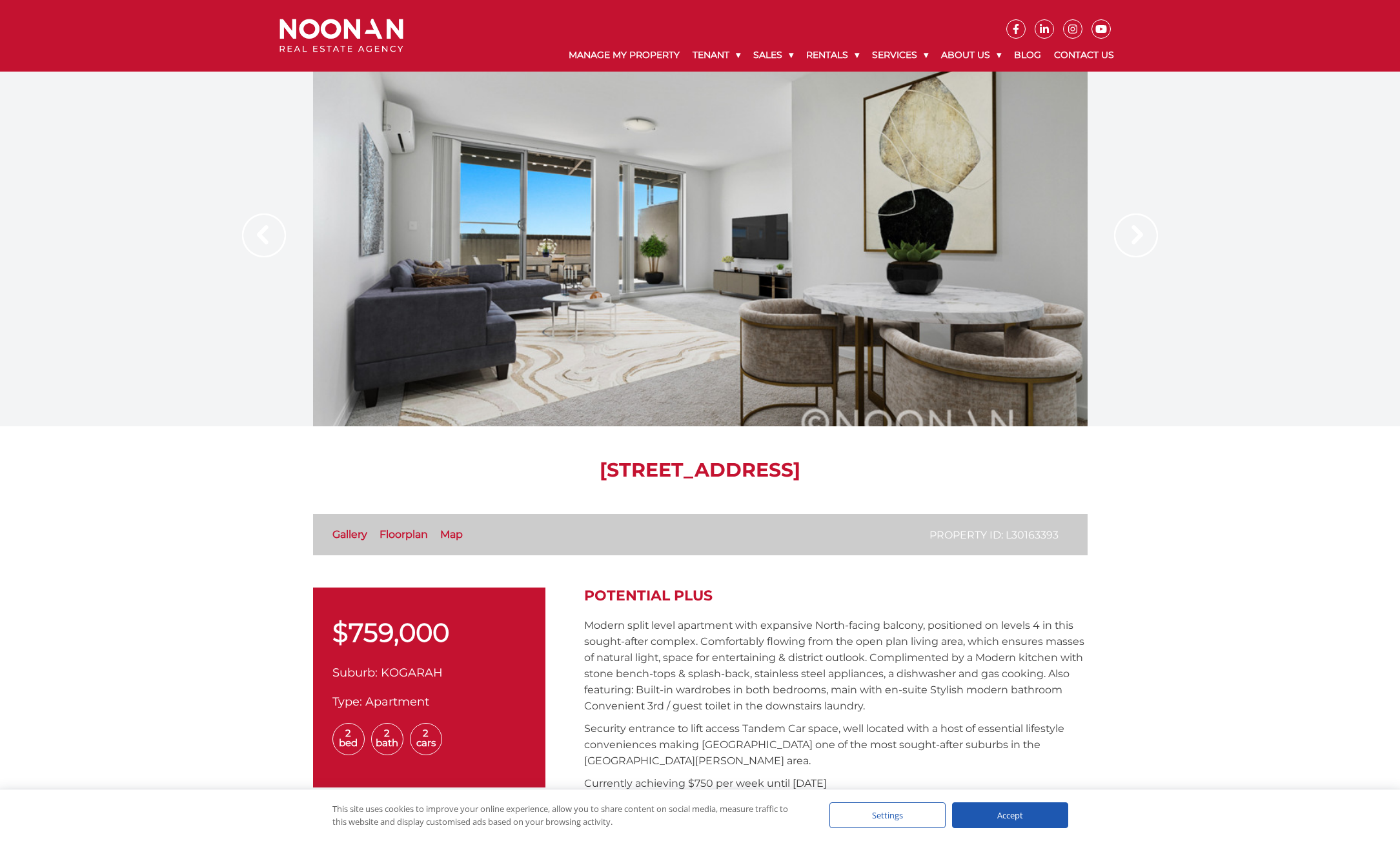
click at [1129, 242] on img at bounding box center [1135, 235] width 44 height 44
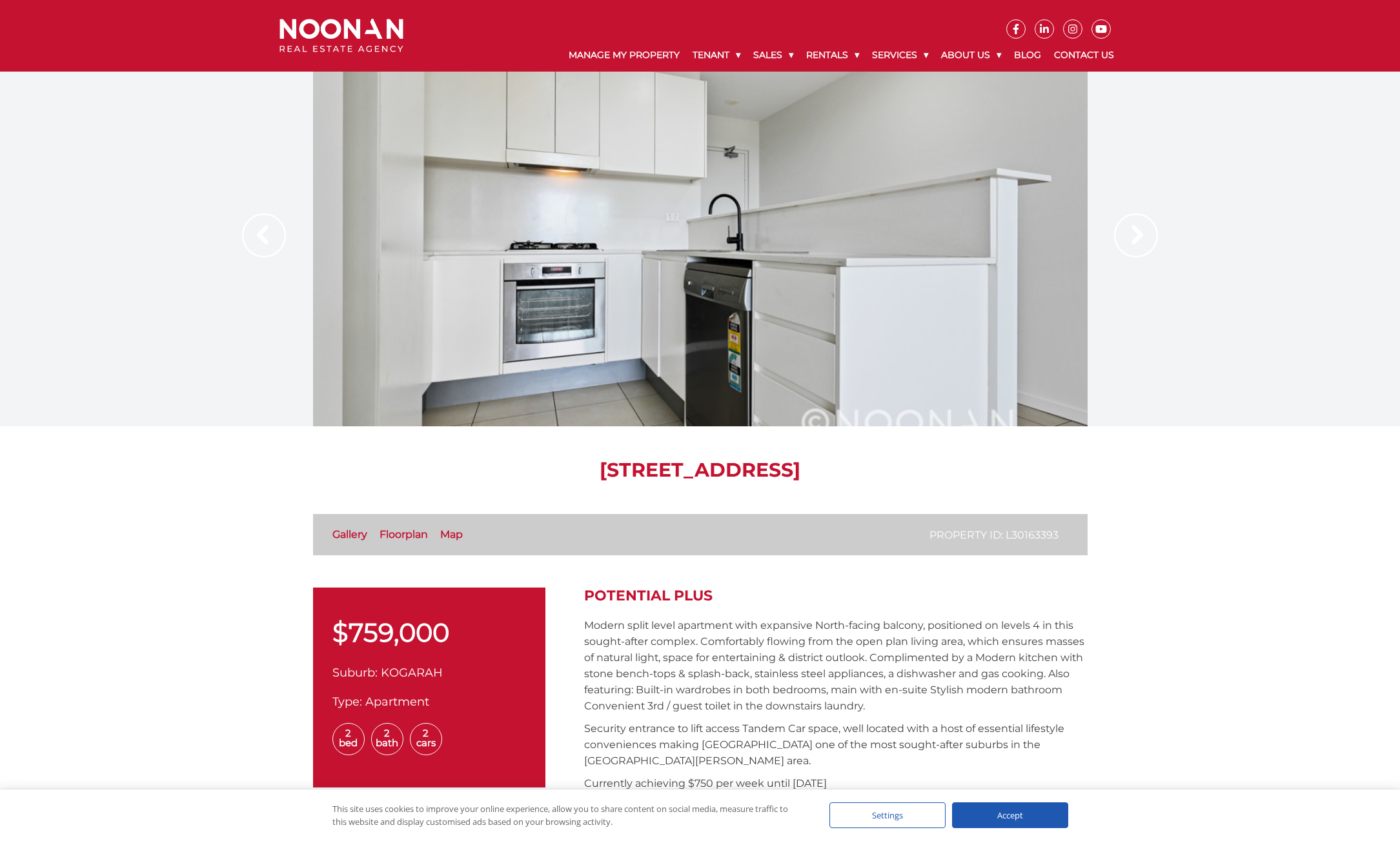
click at [1124, 243] on img at bounding box center [1135, 235] width 44 height 44
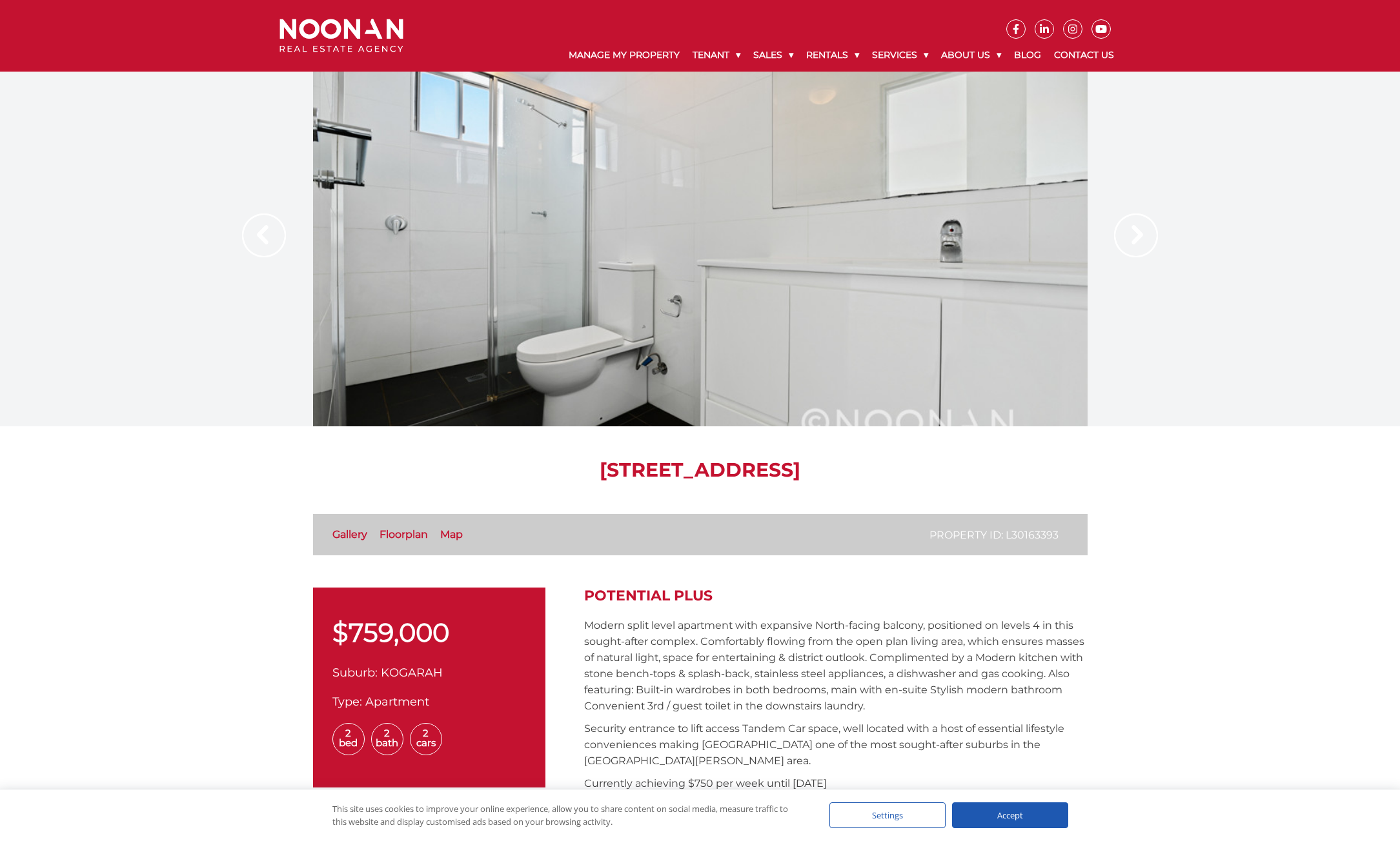
click at [1152, 225] on img at bounding box center [1135, 235] width 44 height 44
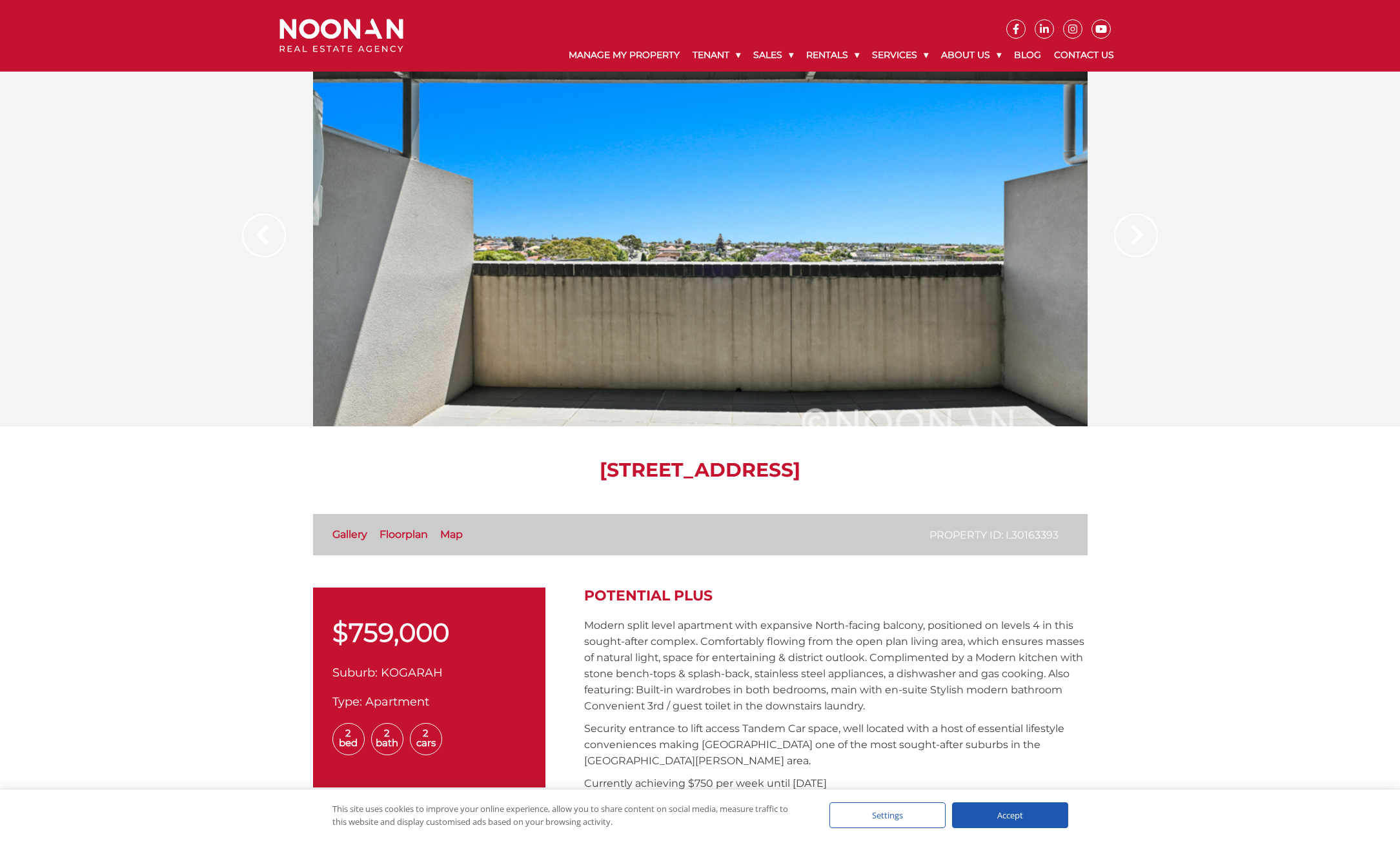
click at [1136, 225] on img at bounding box center [1135, 235] width 44 height 44
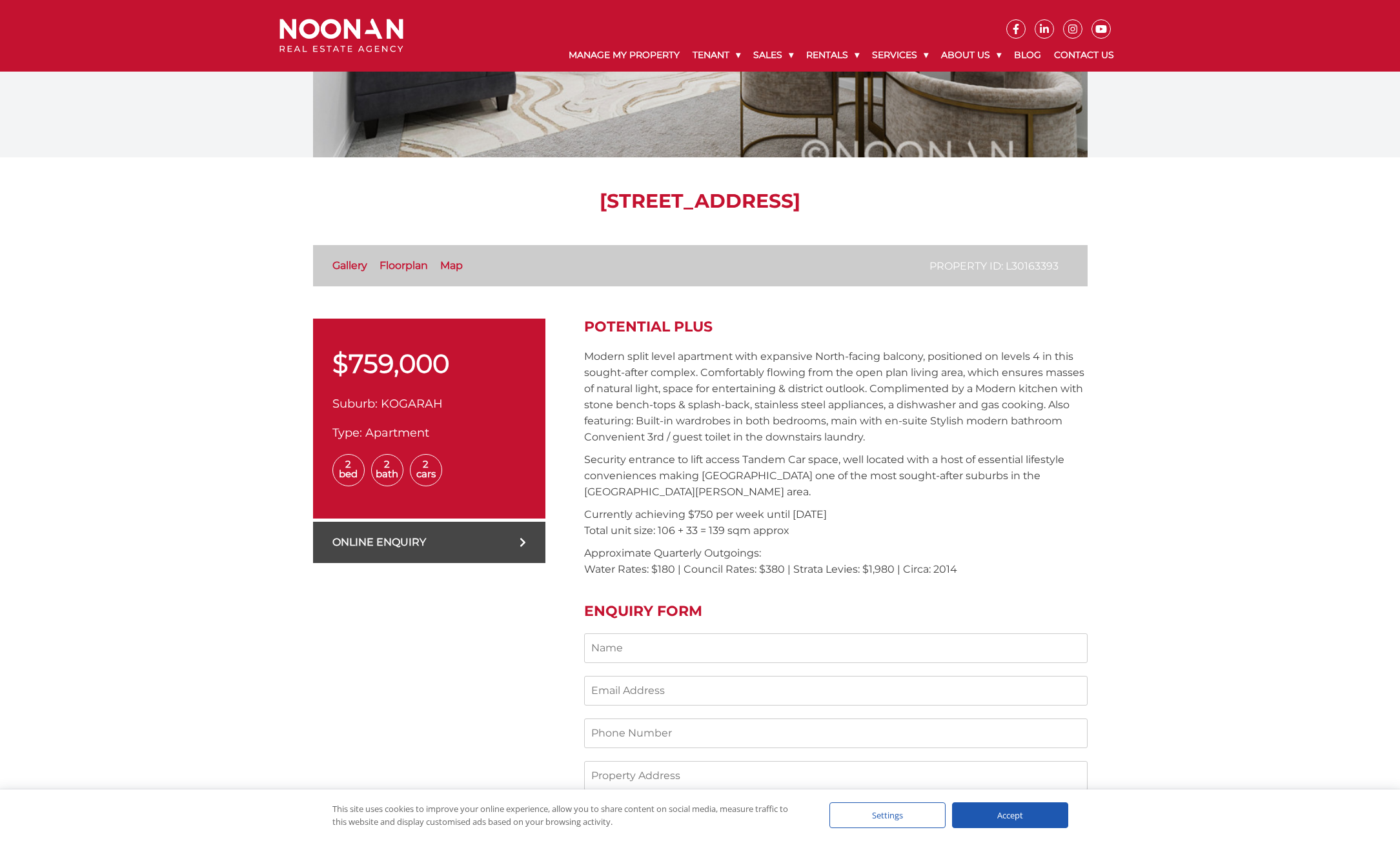
scroll to position [193, 0]
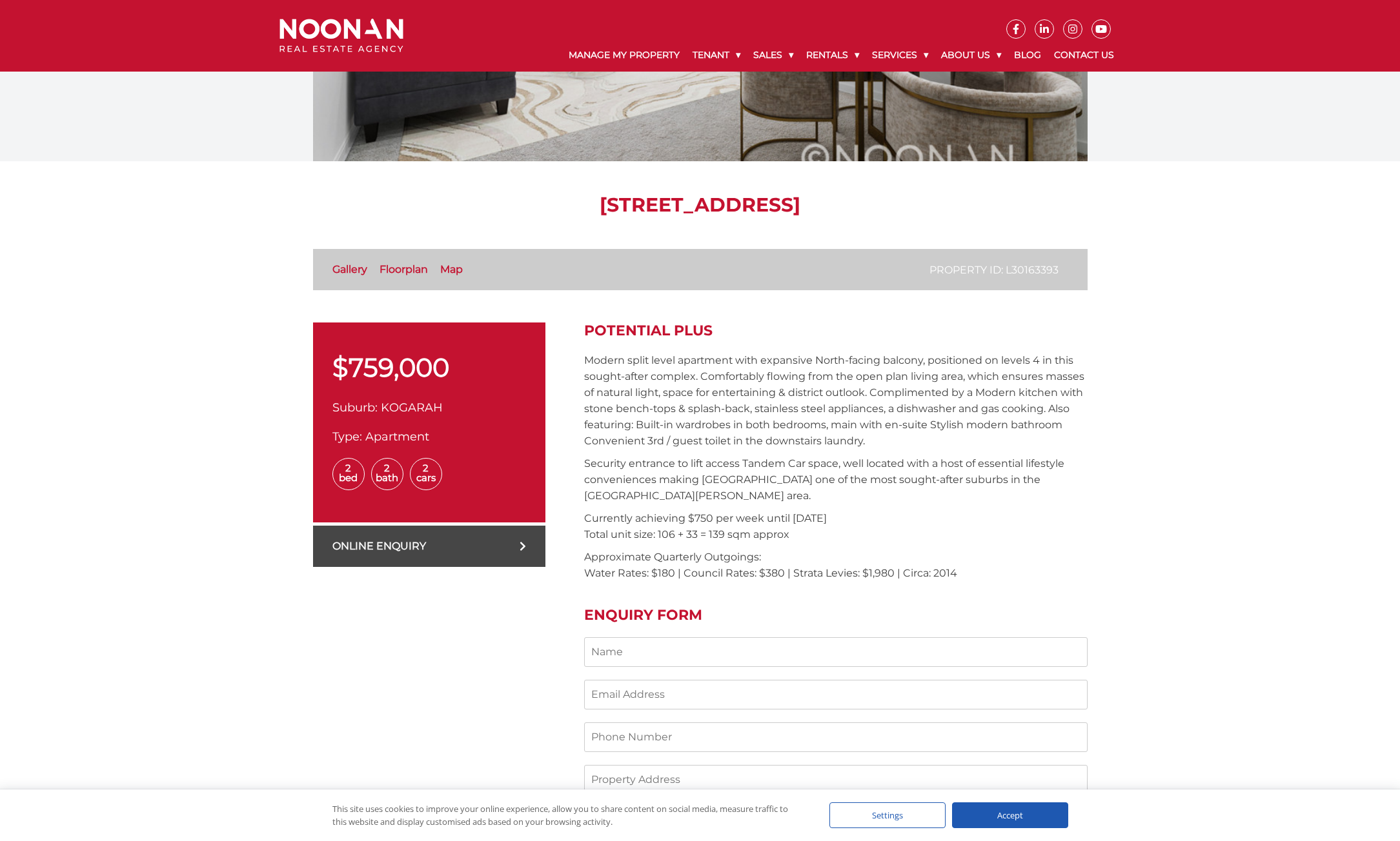
click at [406, 268] on link "Floorplan" at bounding box center [403, 269] width 49 height 12
